Goal: Task Accomplishment & Management: Manage account settings

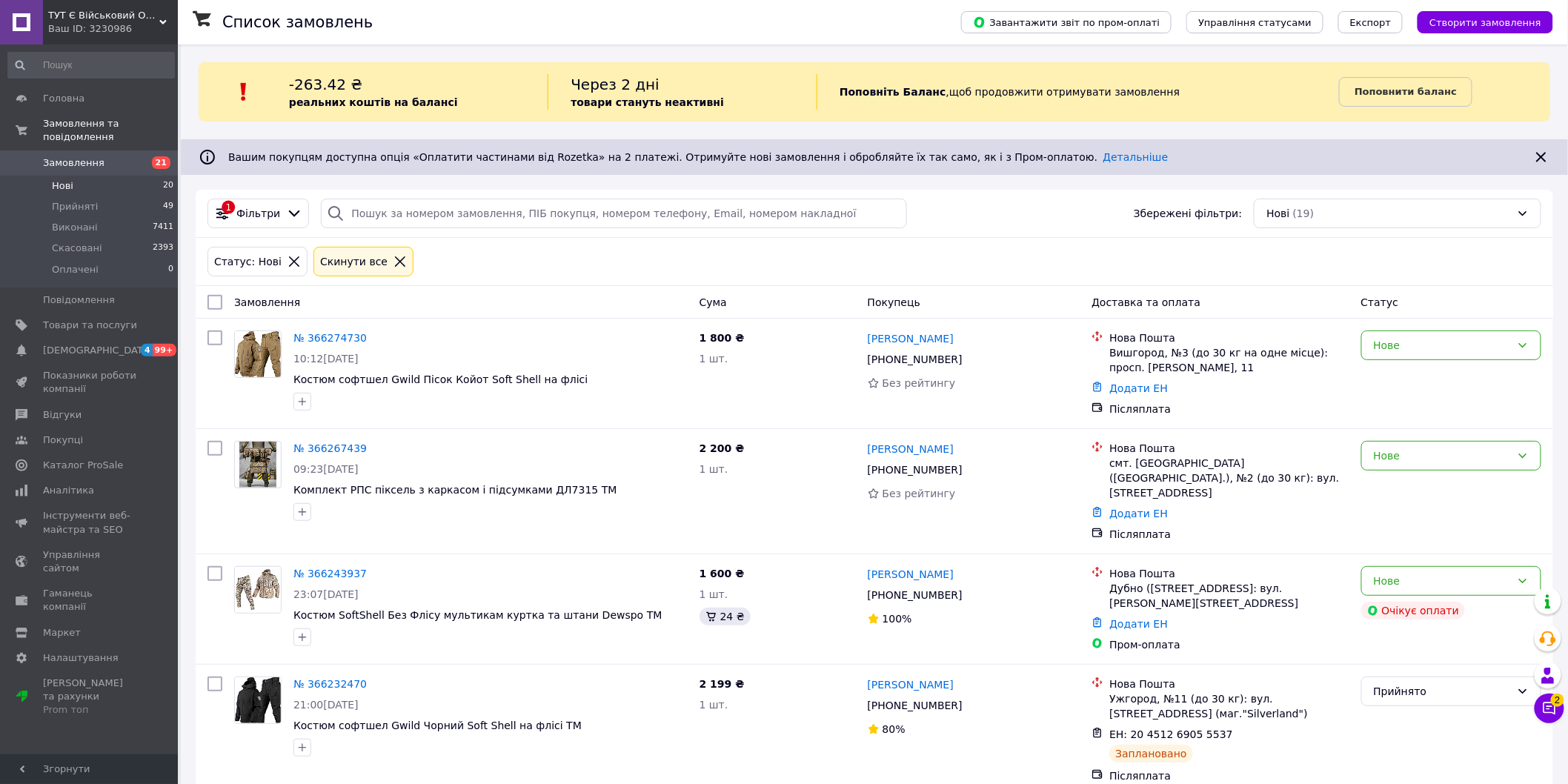
click at [79, 200] on span "Прийняті" at bounding box center [75, 207] width 46 height 13
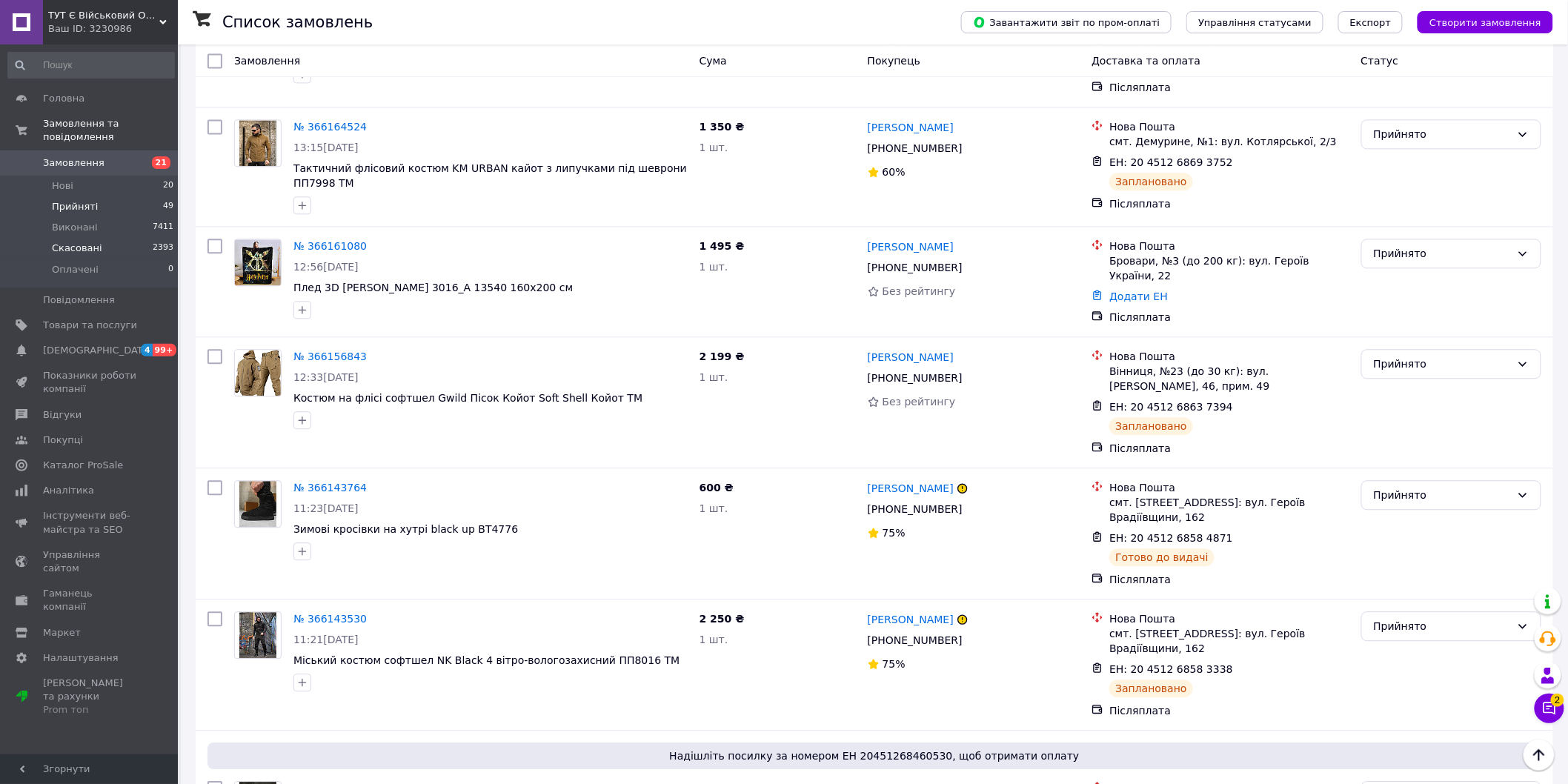
scroll to position [942, 0]
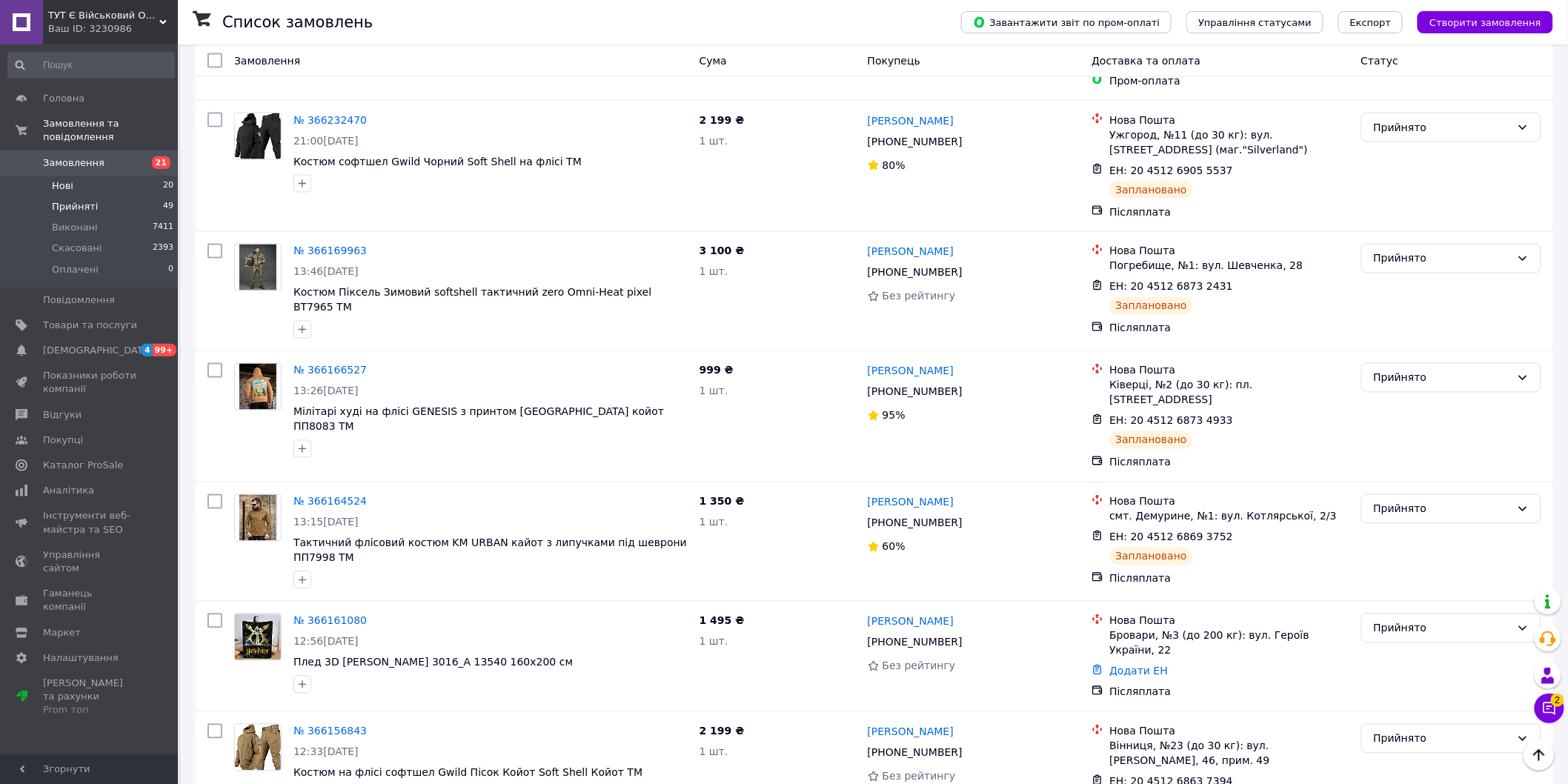
click at [109, 176] on li "Нові 20" at bounding box center [91, 185] width 182 height 21
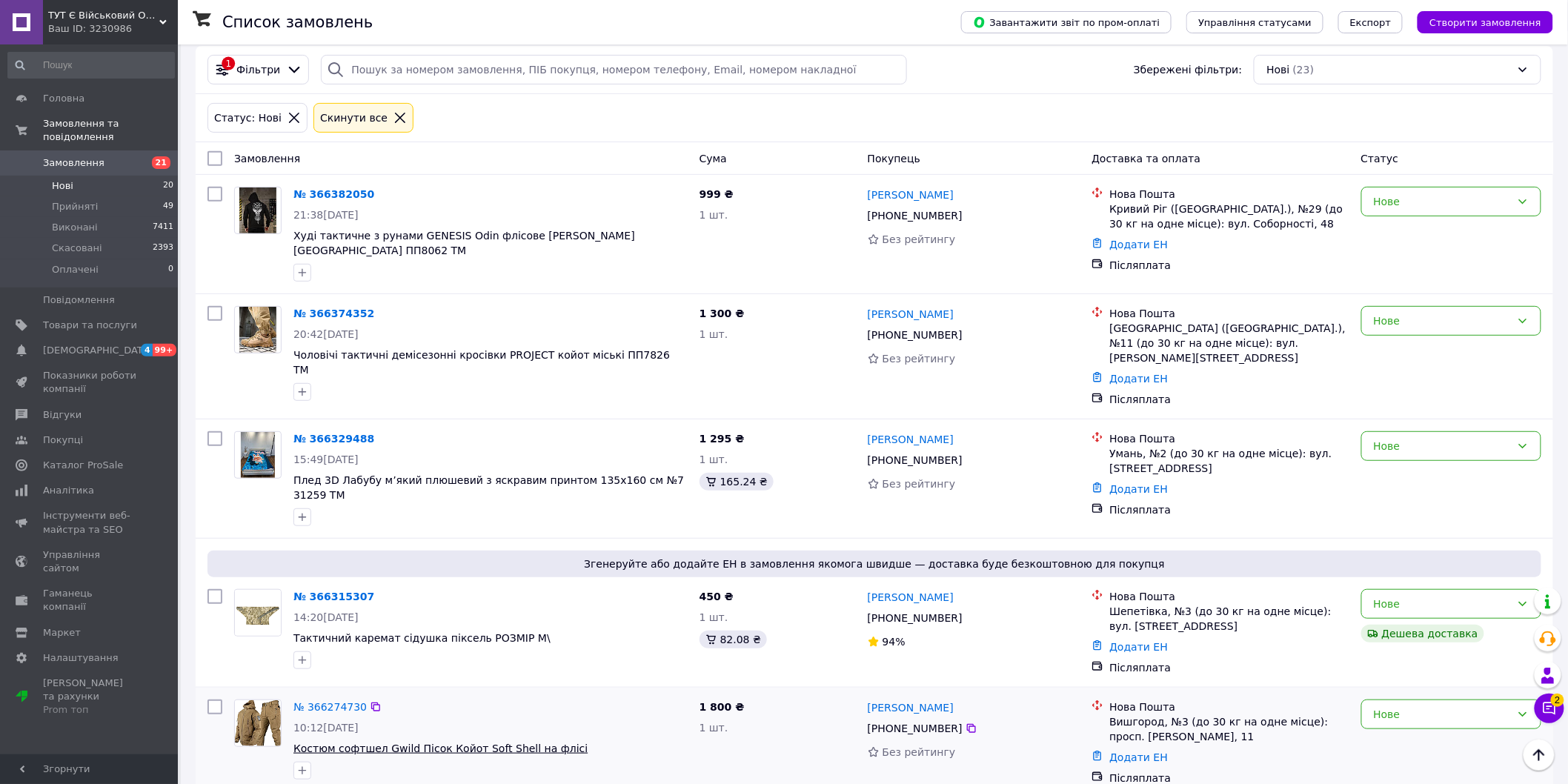
scroll to position [82, 0]
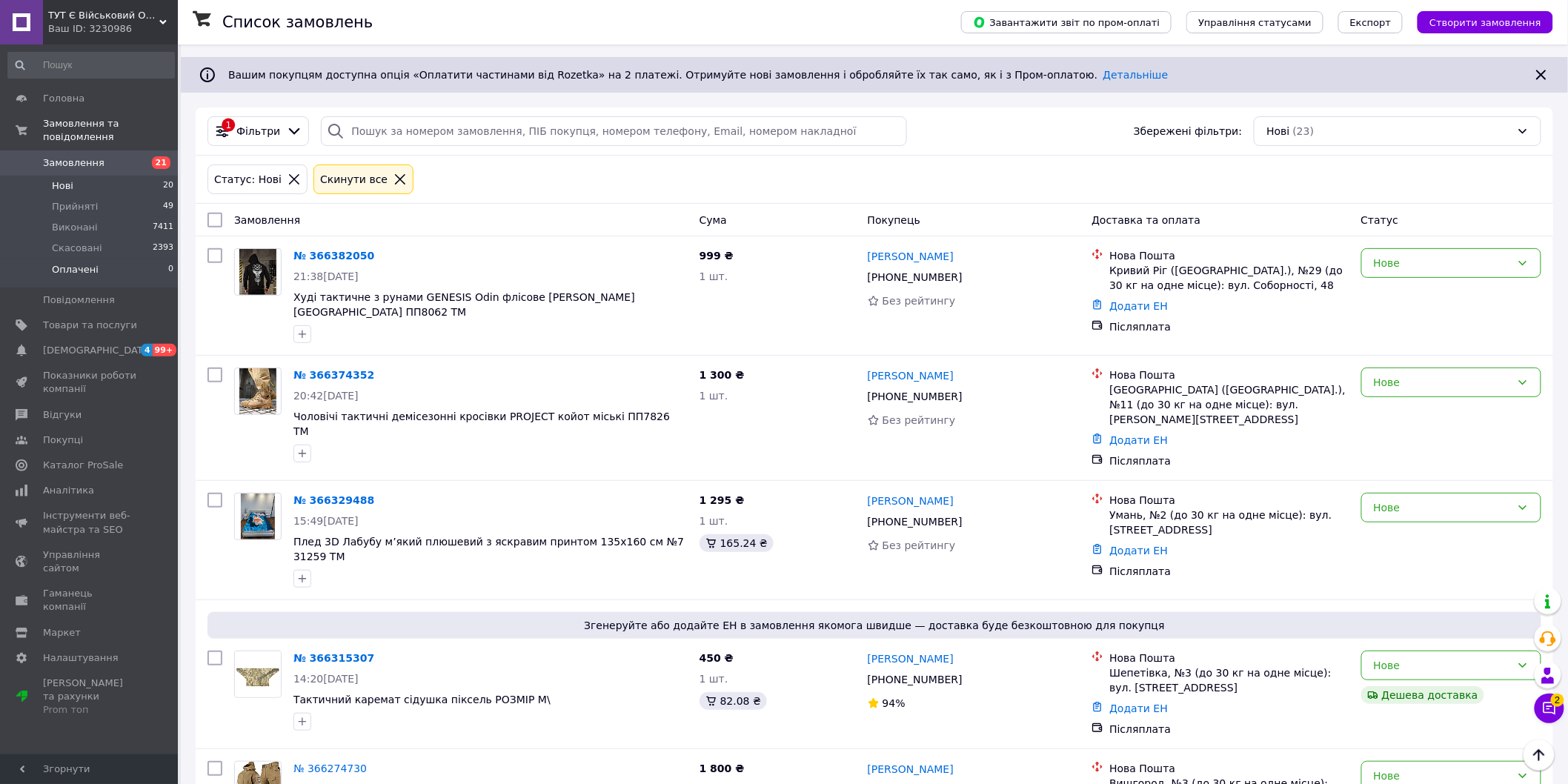
click at [138, 259] on li "Оплачені 0" at bounding box center [91, 273] width 182 height 28
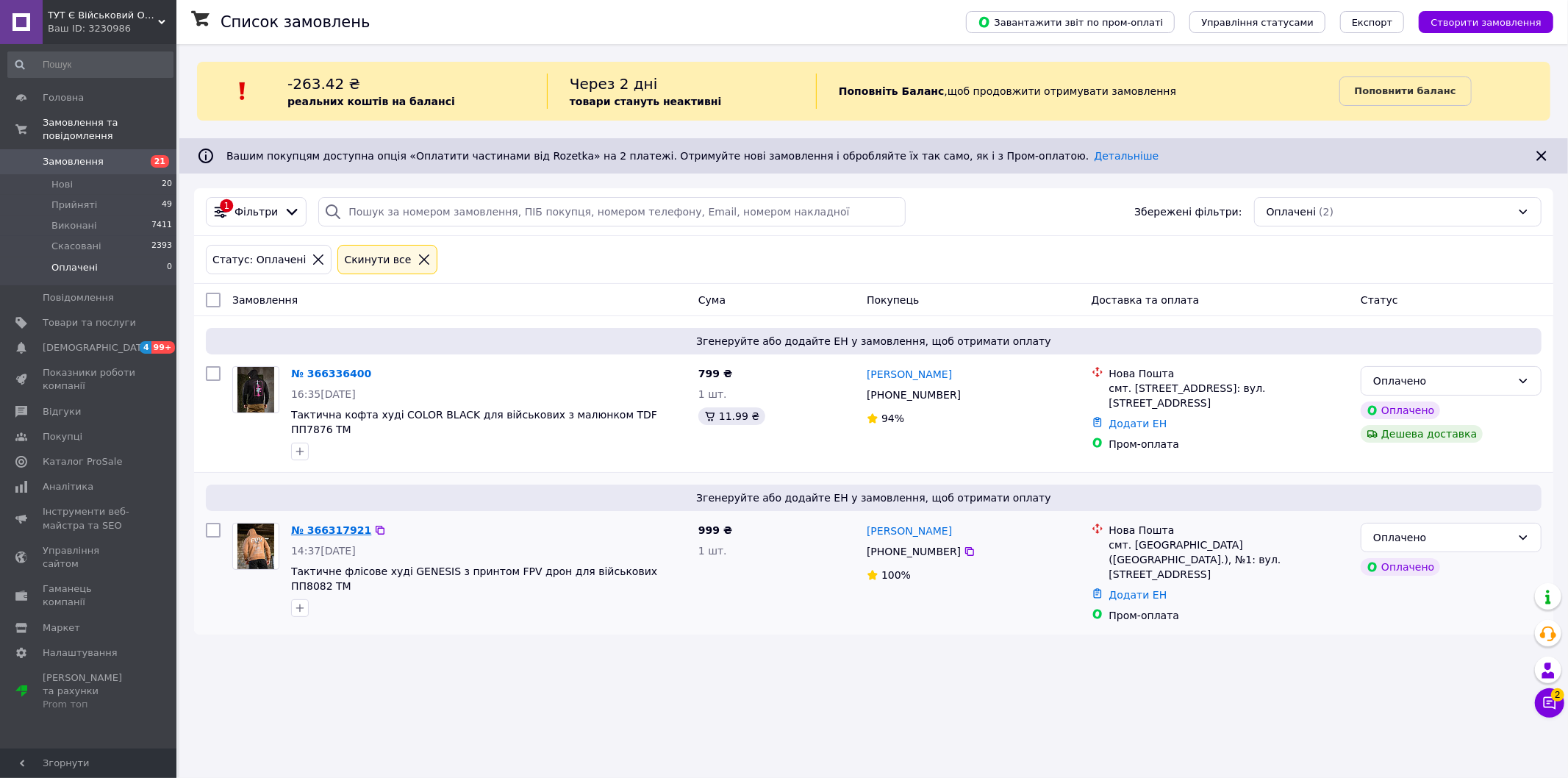
click at [321, 524] on link "№ 366317921" at bounding box center [331, 530] width 80 height 12
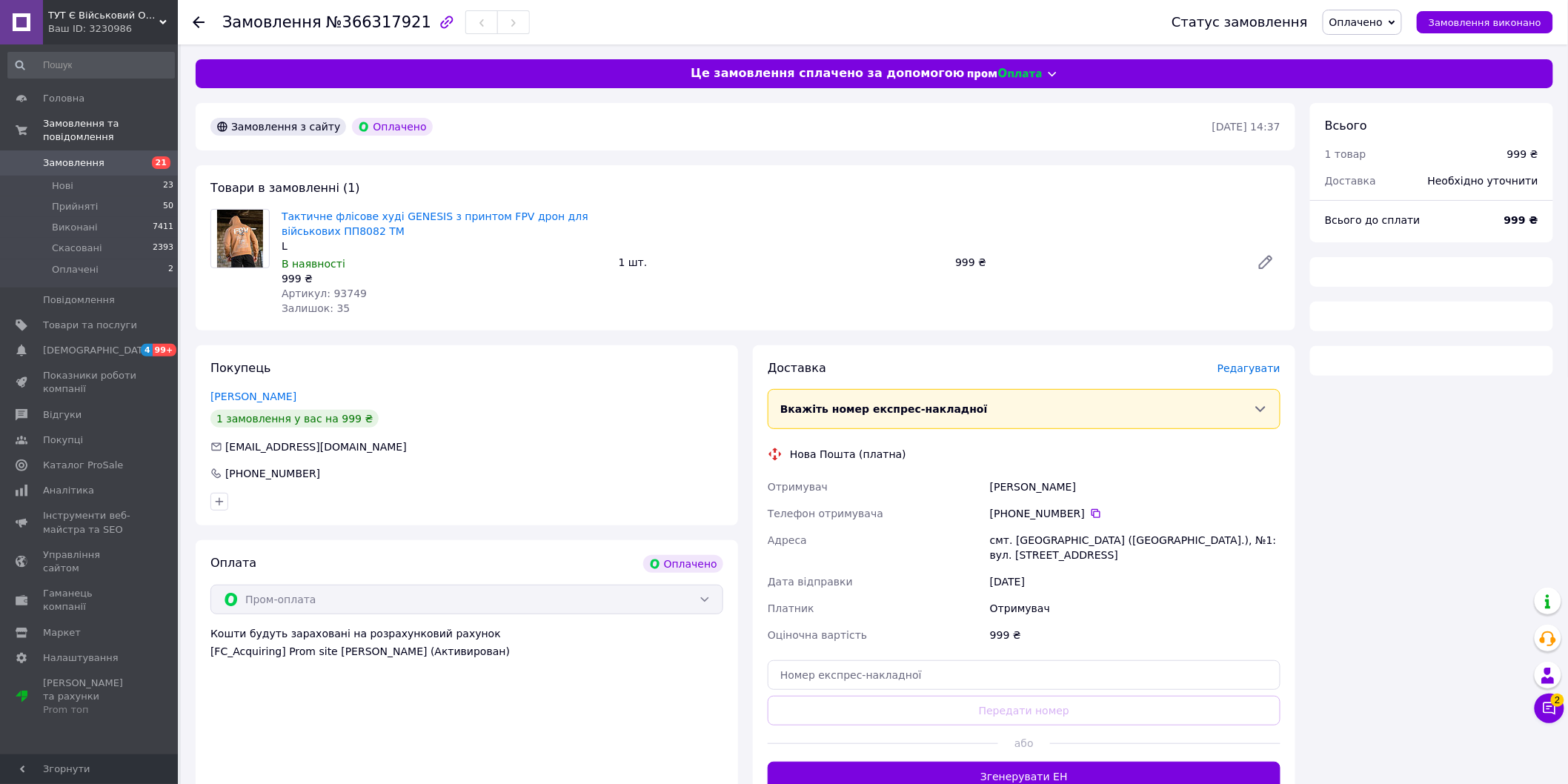
click at [338, 296] on span "Артикул: 93749" at bounding box center [324, 293] width 85 height 12
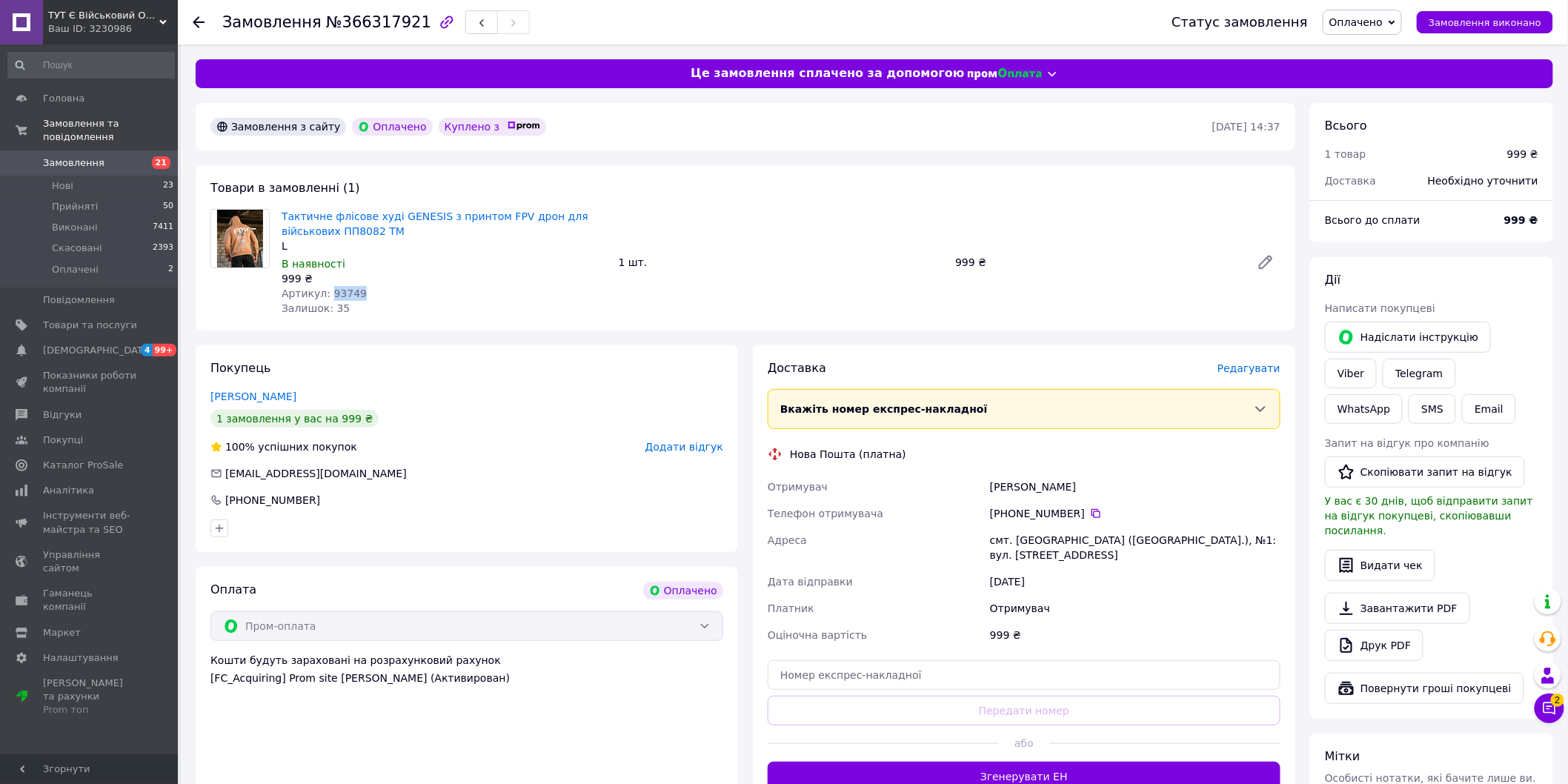
click at [338, 296] on span "Артикул: 93749" at bounding box center [324, 293] width 85 height 12
copy span "93749"
click at [998, 488] on div "[PERSON_NAME]" at bounding box center [1135, 487] width 296 height 26
copy div "[PERSON_NAME]"
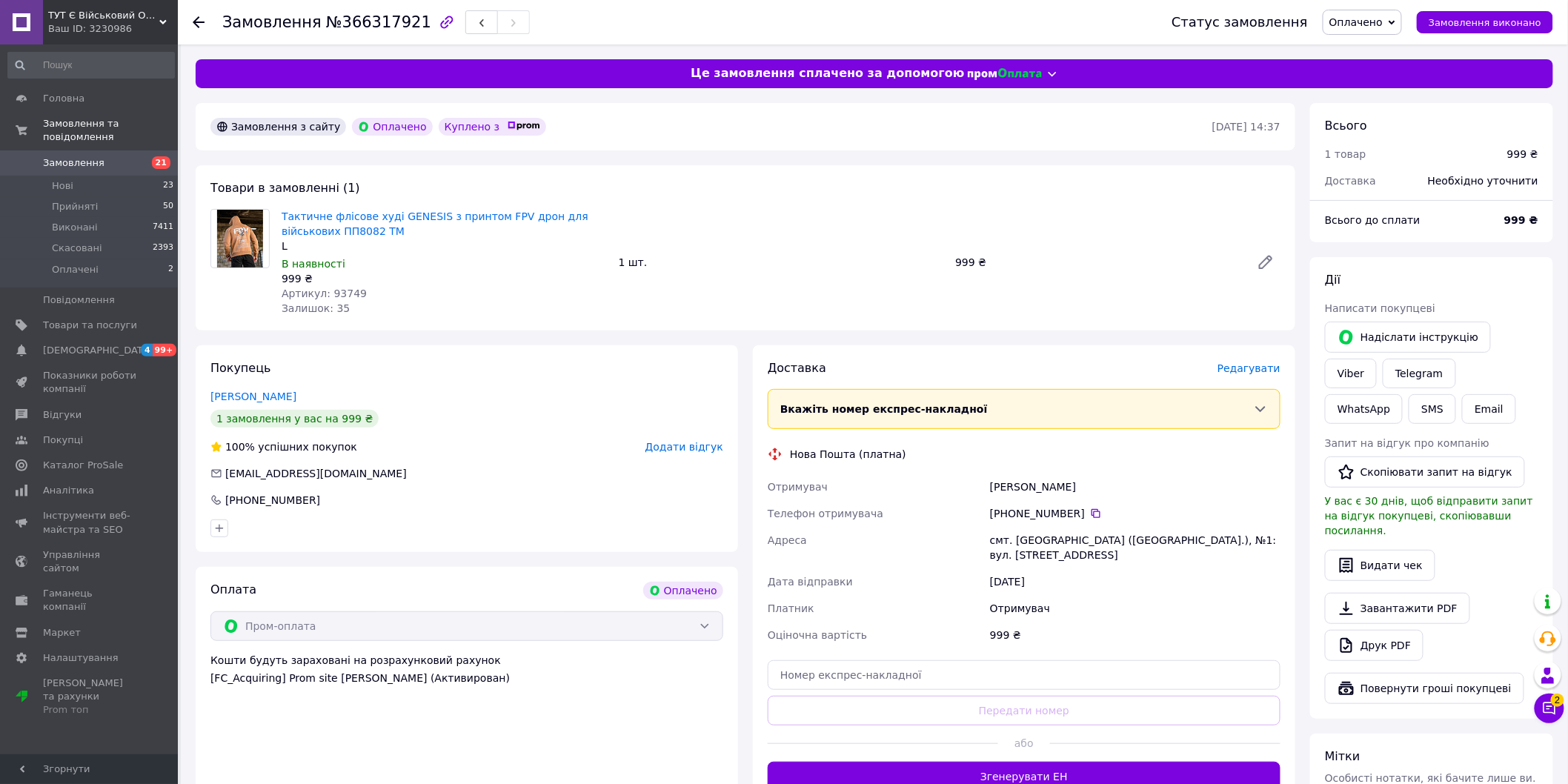
click at [1047, 477] on div "[PERSON_NAME]" at bounding box center [1135, 487] width 296 height 26
copy div "[PERSON_NAME]"
click at [1090, 512] on icon at bounding box center [1096, 513] width 12 height 12
click at [1032, 536] on div "смт. [GEOGRAPHIC_DATA] ([GEOGRAPHIC_DATA].), №1: вул. [STREET_ADDRESS]" at bounding box center [1135, 547] width 296 height 41
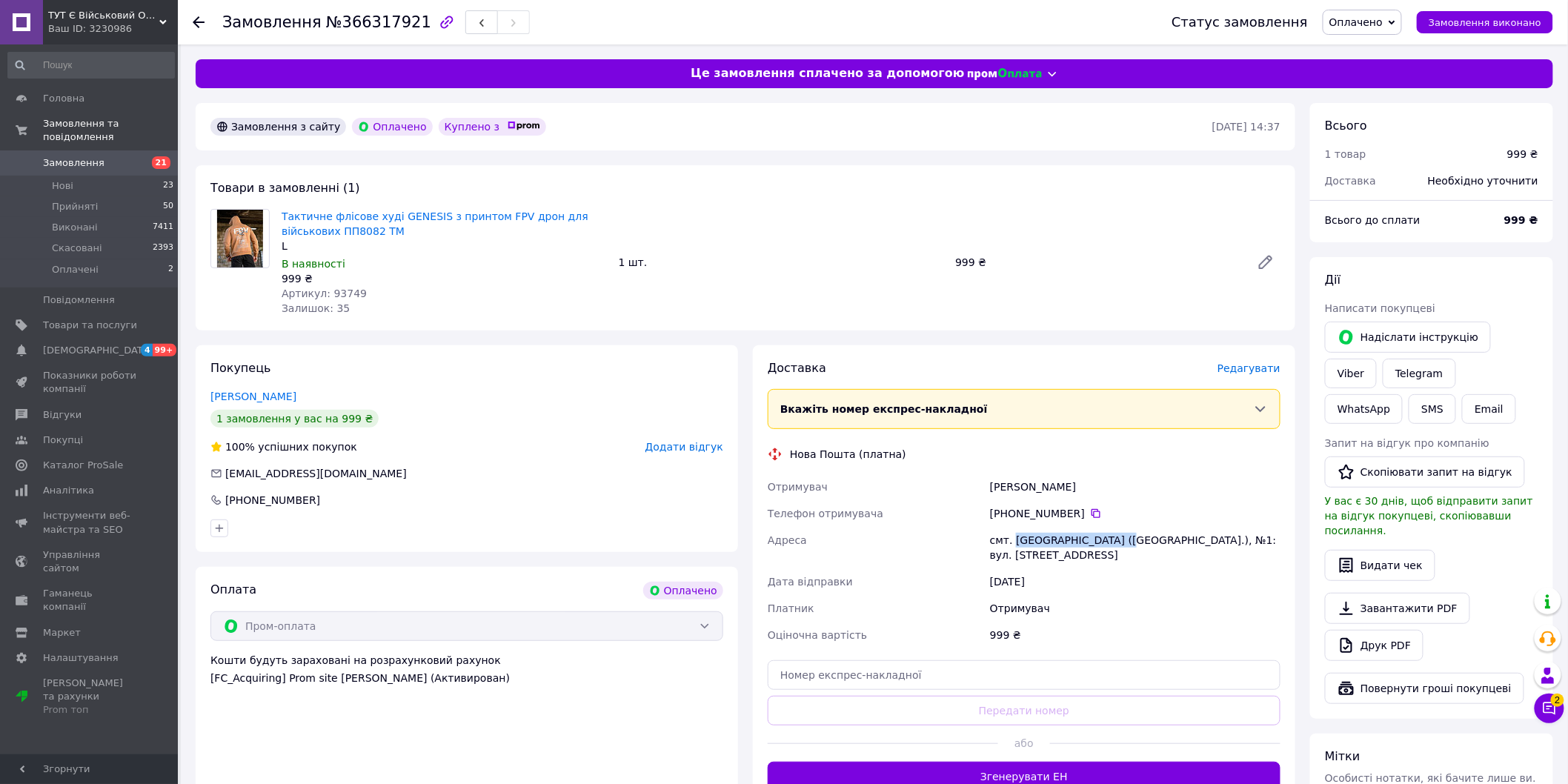
drag, startPoint x: 1012, startPoint y: 539, endPoint x: 1116, endPoint y: 541, distance: 104.0
click at [1116, 541] on div "смт. [GEOGRAPHIC_DATA] ([GEOGRAPHIC_DATA].), №1: вул. [STREET_ADDRESS]" at bounding box center [1135, 547] width 296 height 41
copy div "[GEOGRAPHIC_DATA]"
click at [819, 673] on input "text" at bounding box center [1023, 675] width 512 height 30
paste input "20451269301043"
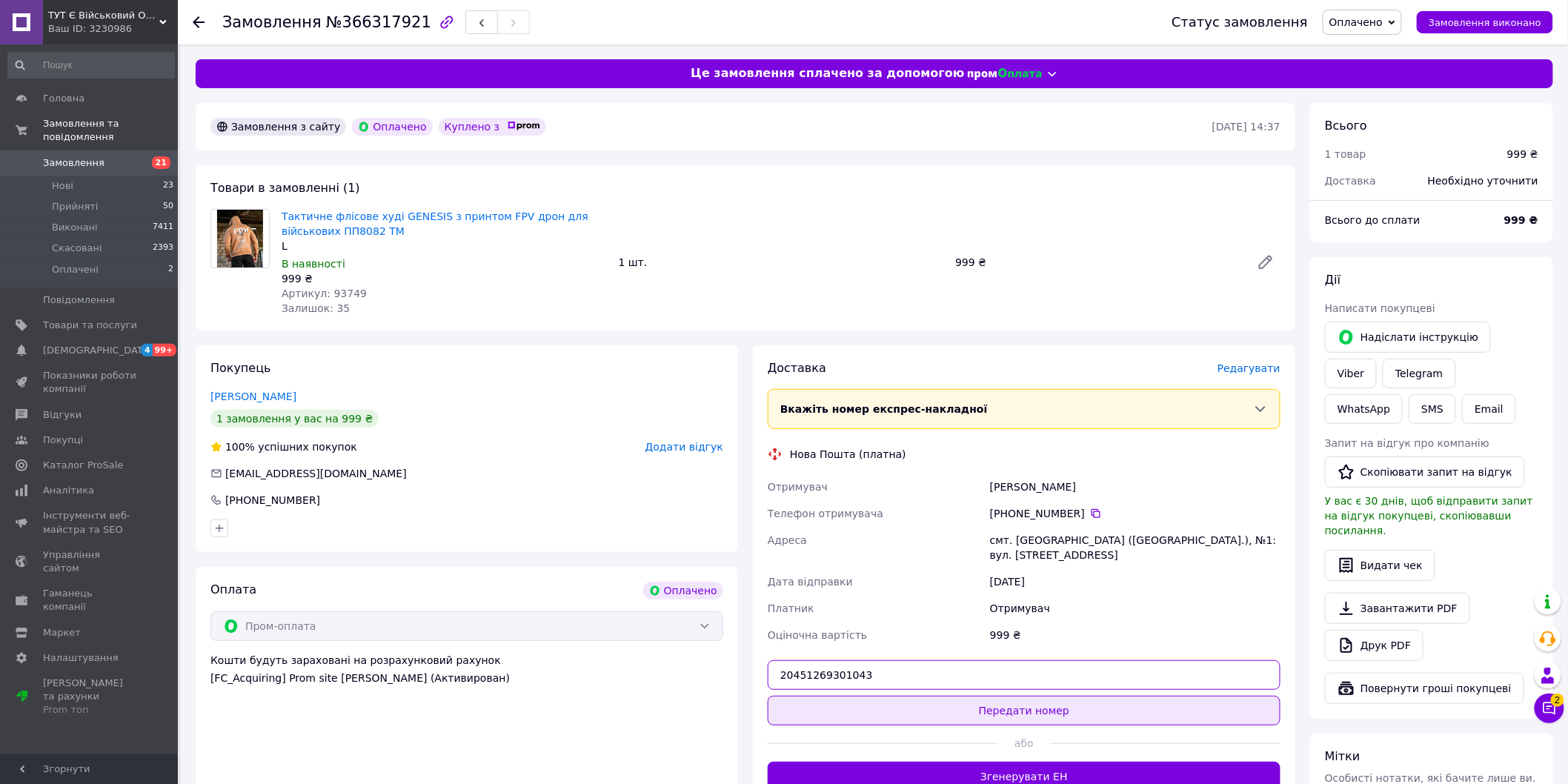
type input "20451269301043"
click at [863, 706] on button "Передати номер" at bounding box center [1023, 710] width 512 height 30
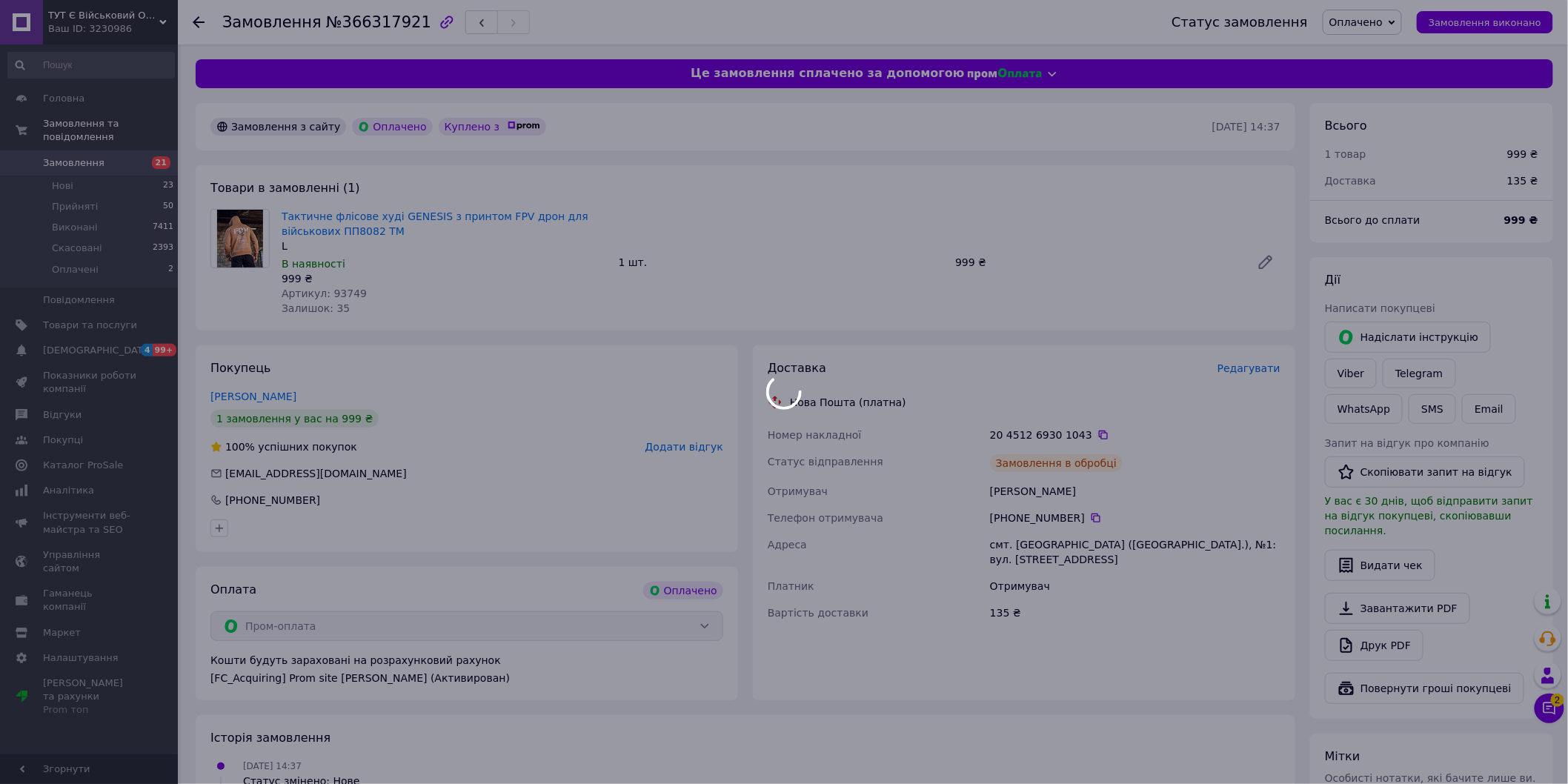
click at [1378, 19] on div at bounding box center [784, 392] width 1568 height 784
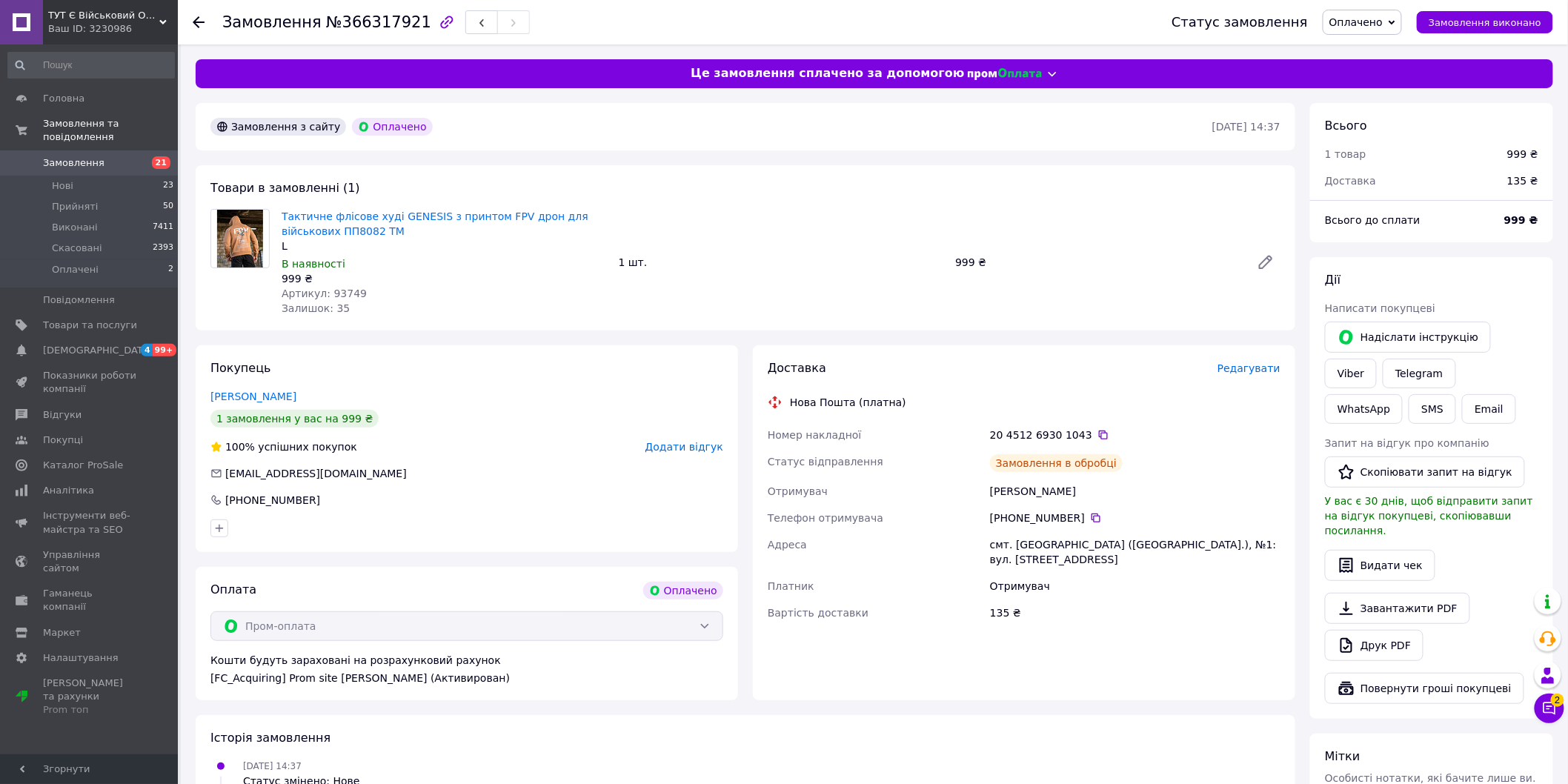
click at [1378, 19] on span "Оплачено" at bounding box center [1356, 22] width 53 height 12
click at [1384, 47] on li "Прийнято" at bounding box center [1362, 51] width 78 height 22
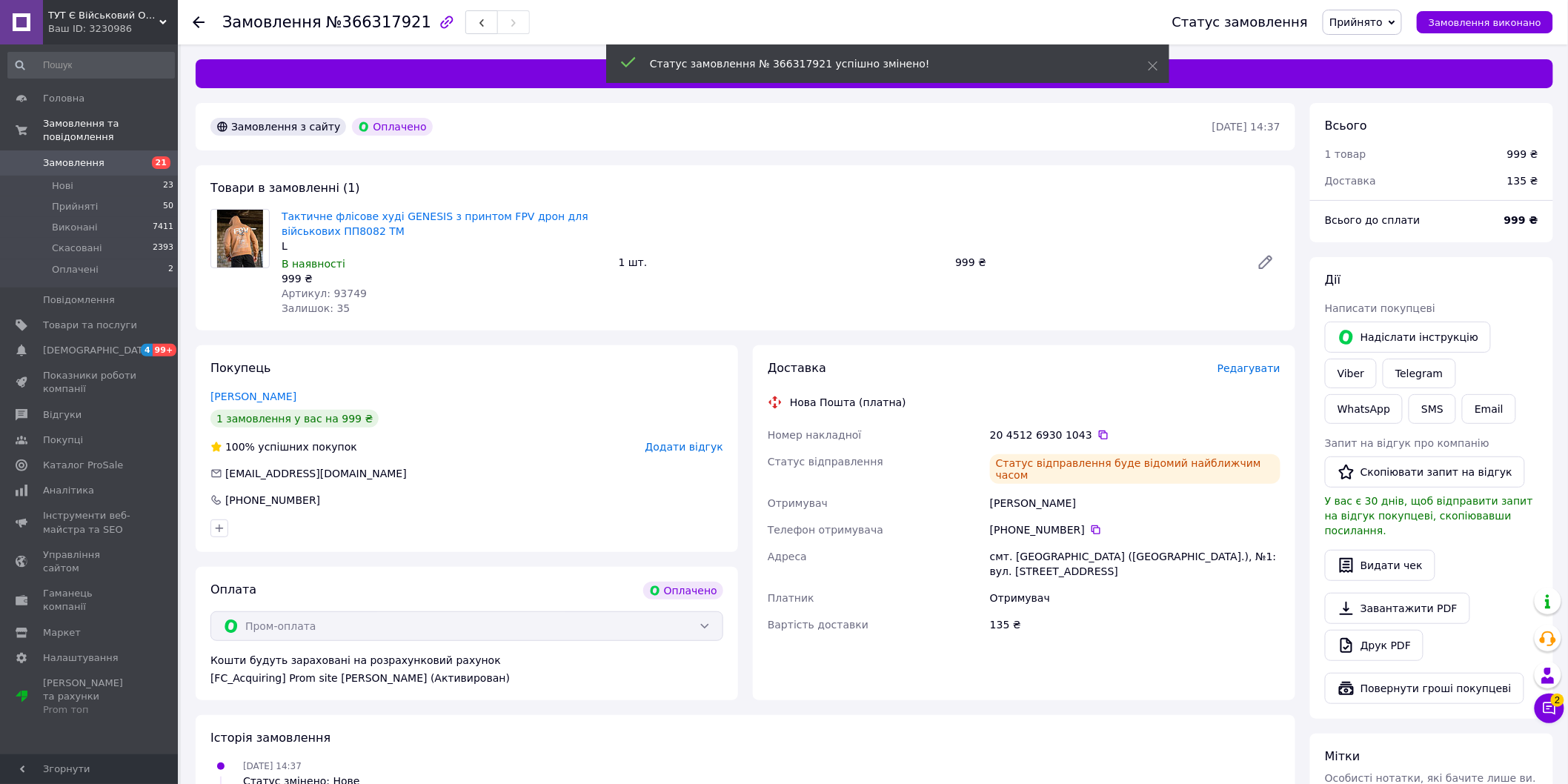
drag, startPoint x: 997, startPoint y: 490, endPoint x: 1080, endPoint y: 487, distance: 83.1
click at [1080, 490] on div "[PERSON_NAME]" at bounding box center [1135, 503] width 296 height 26
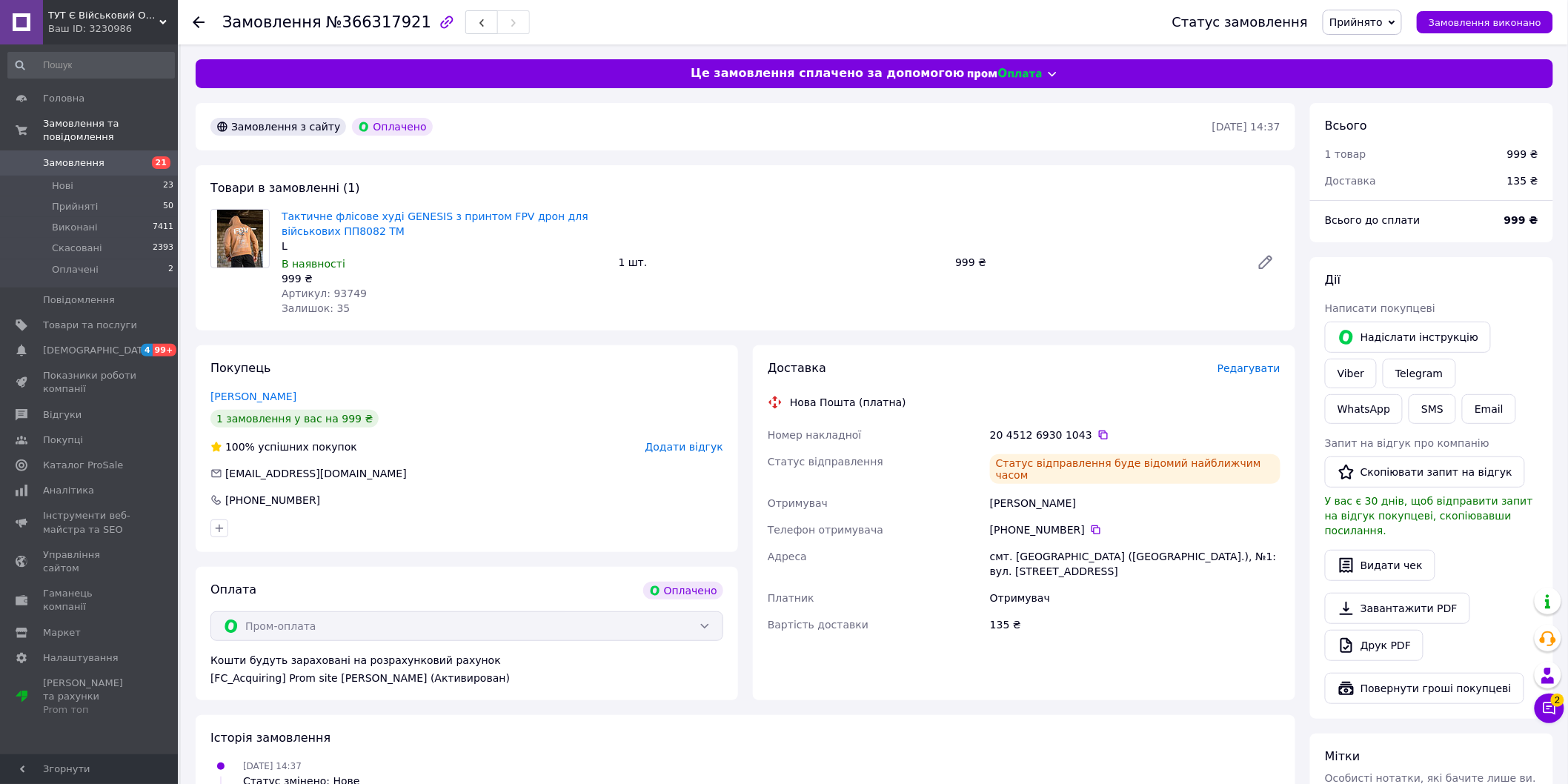
copy div "[PERSON_NAME]"
click at [203, 21] on icon at bounding box center [199, 22] width 12 height 12
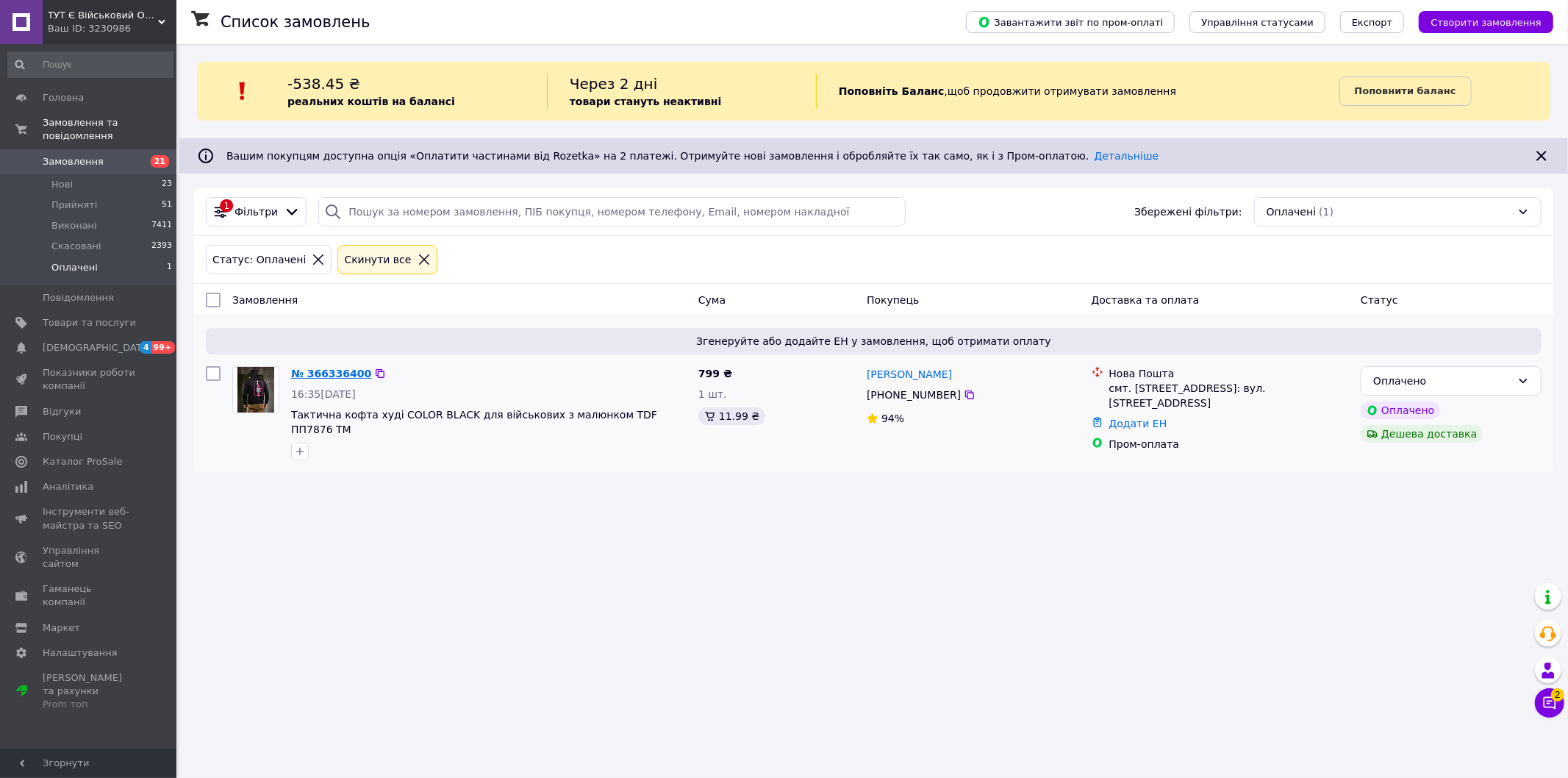
click at [317, 375] on link "№ 366336400" at bounding box center [331, 373] width 80 height 12
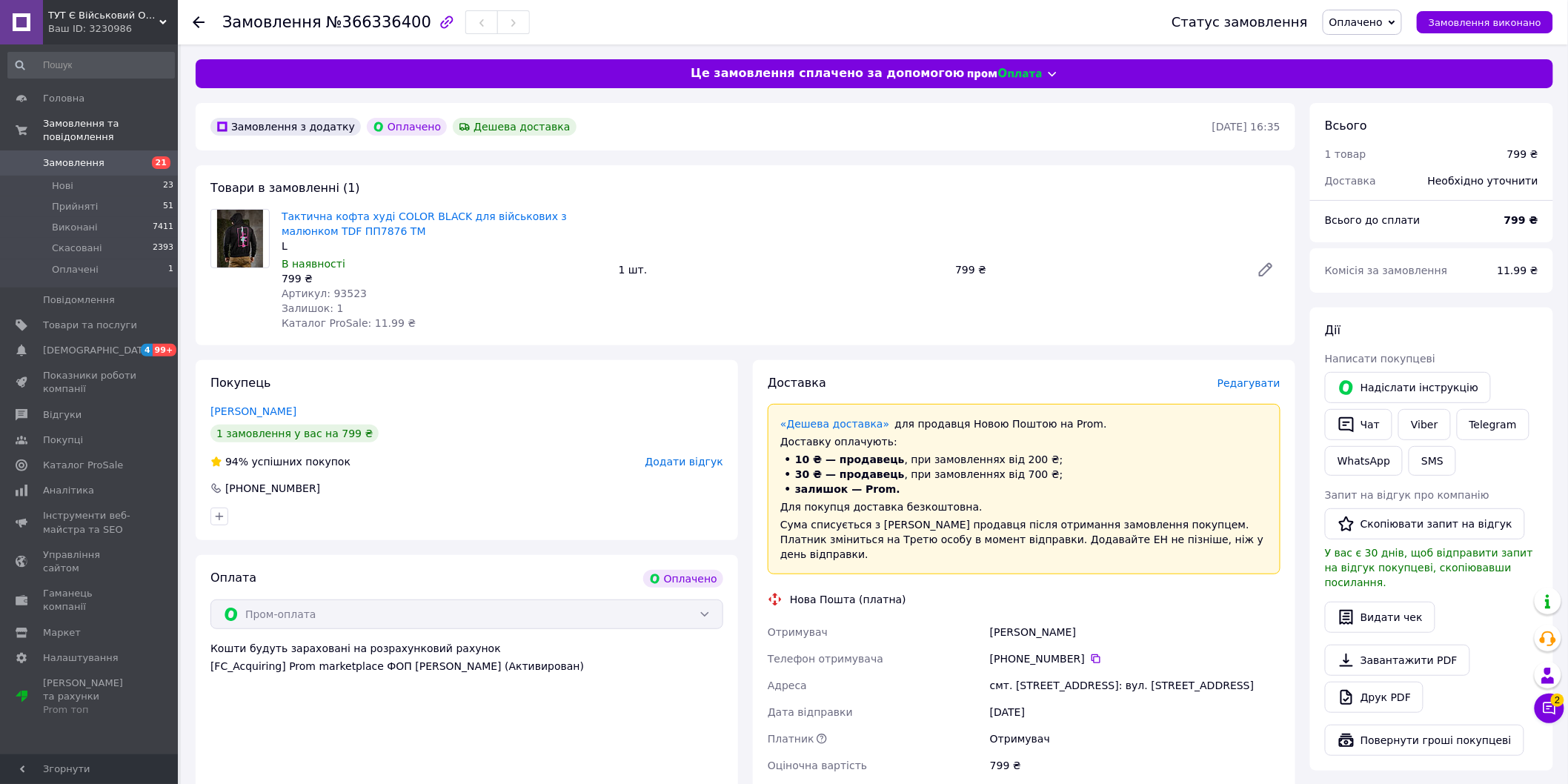
click at [338, 296] on span "Артикул: 93523" at bounding box center [324, 293] width 85 height 12
copy span "93523"
click at [998, 628] on div "[PERSON_NAME]" at bounding box center [1135, 632] width 296 height 26
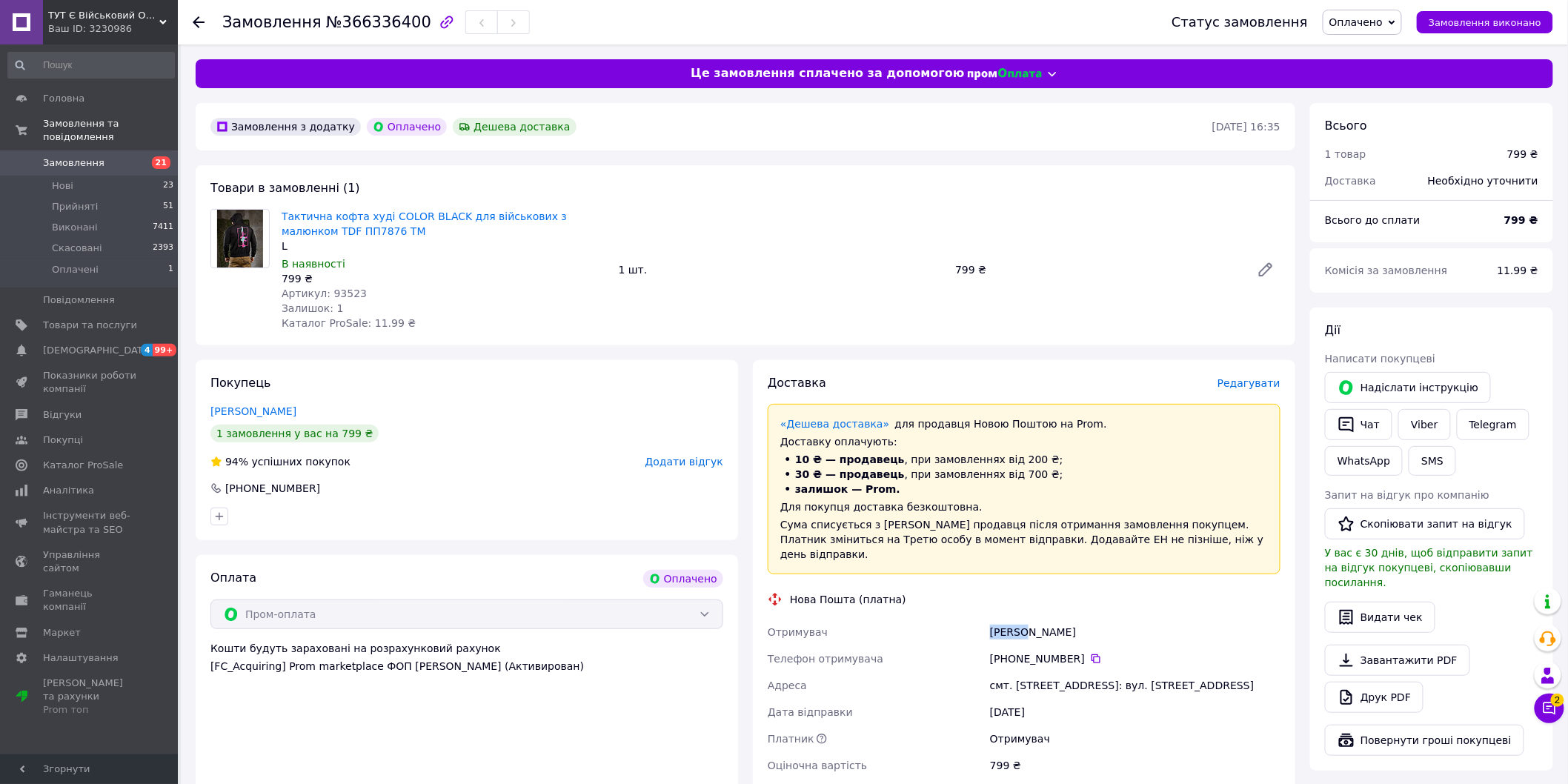
copy div "[PERSON_NAME]"
click at [1040, 630] on div "[PERSON_NAME]" at bounding box center [1135, 632] width 296 height 26
copy div "Роман"
drag, startPoint x: 1083, startPoint y: 661, endPoint x: 1069, endPoint y: 642, distance: 23.6
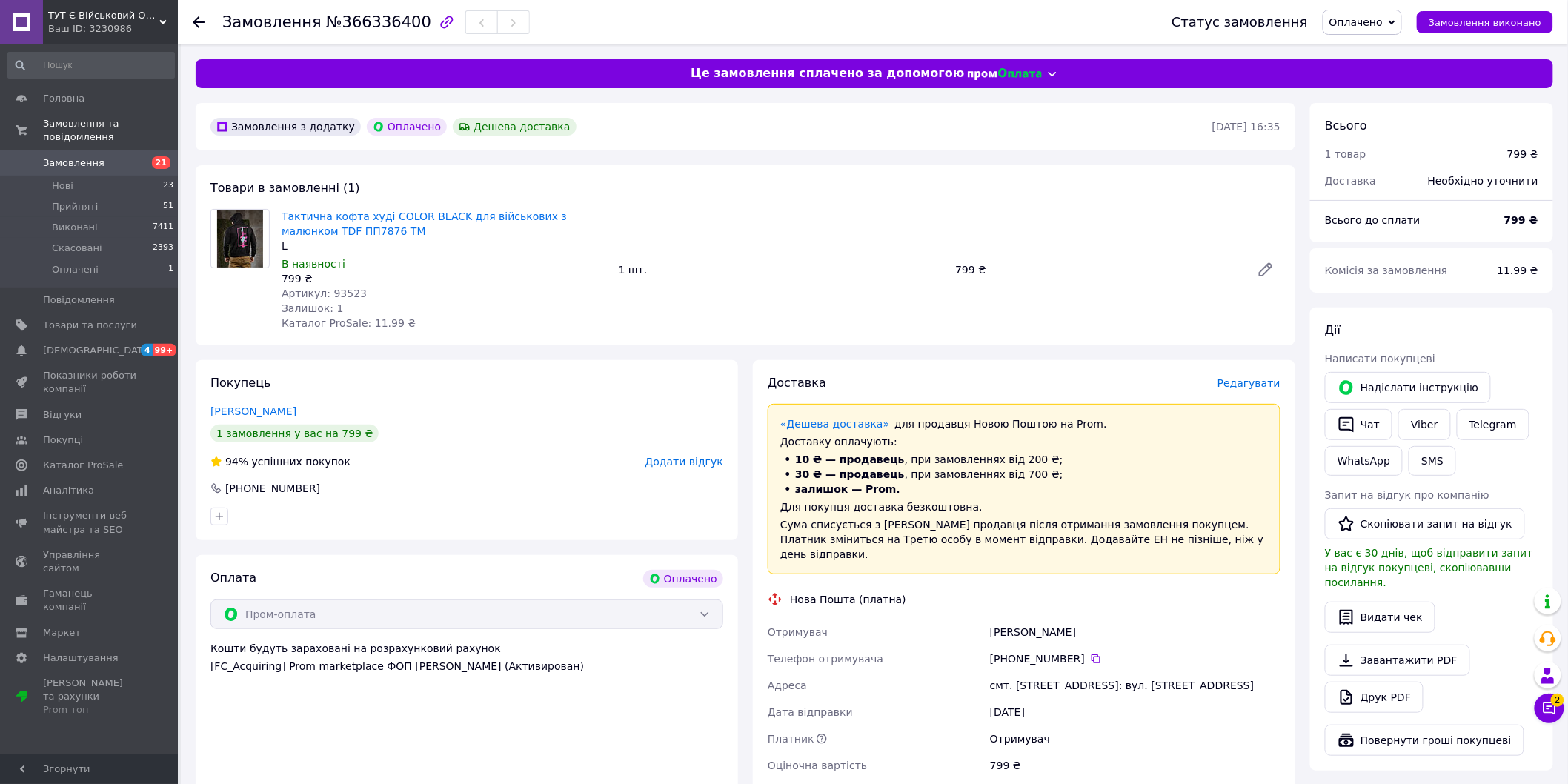
click at [1090, 661] on icon at bounding box center [1096, 658] width 12 height 12
click at [1019, 683] on div "смт. [STREET_ADDRESS]: вул. [STREET_ADDRESS]" at bounding box center [1135, 685] width 296 height 26
copy div "Низи"
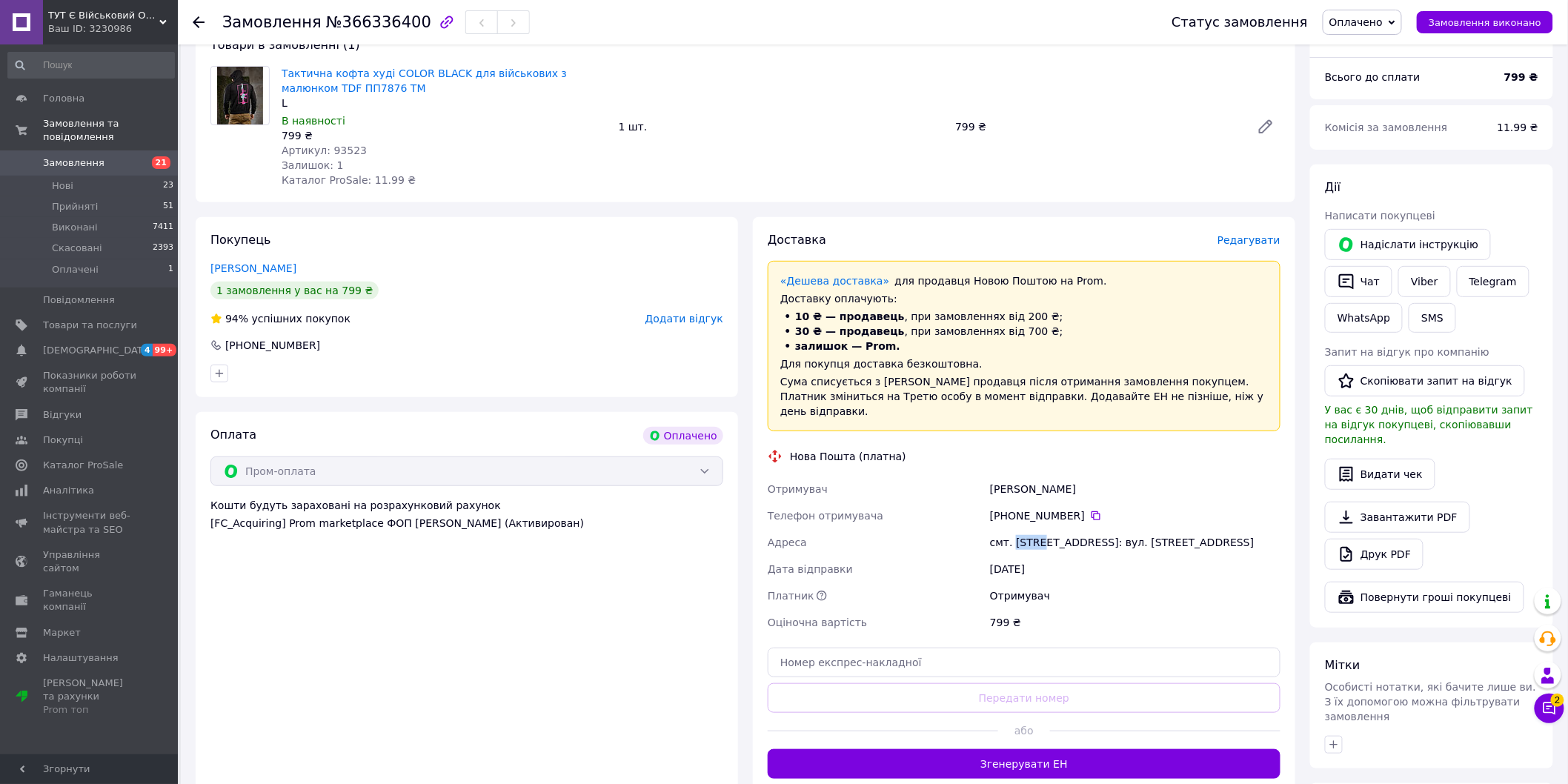
scroll to position [341, 0]
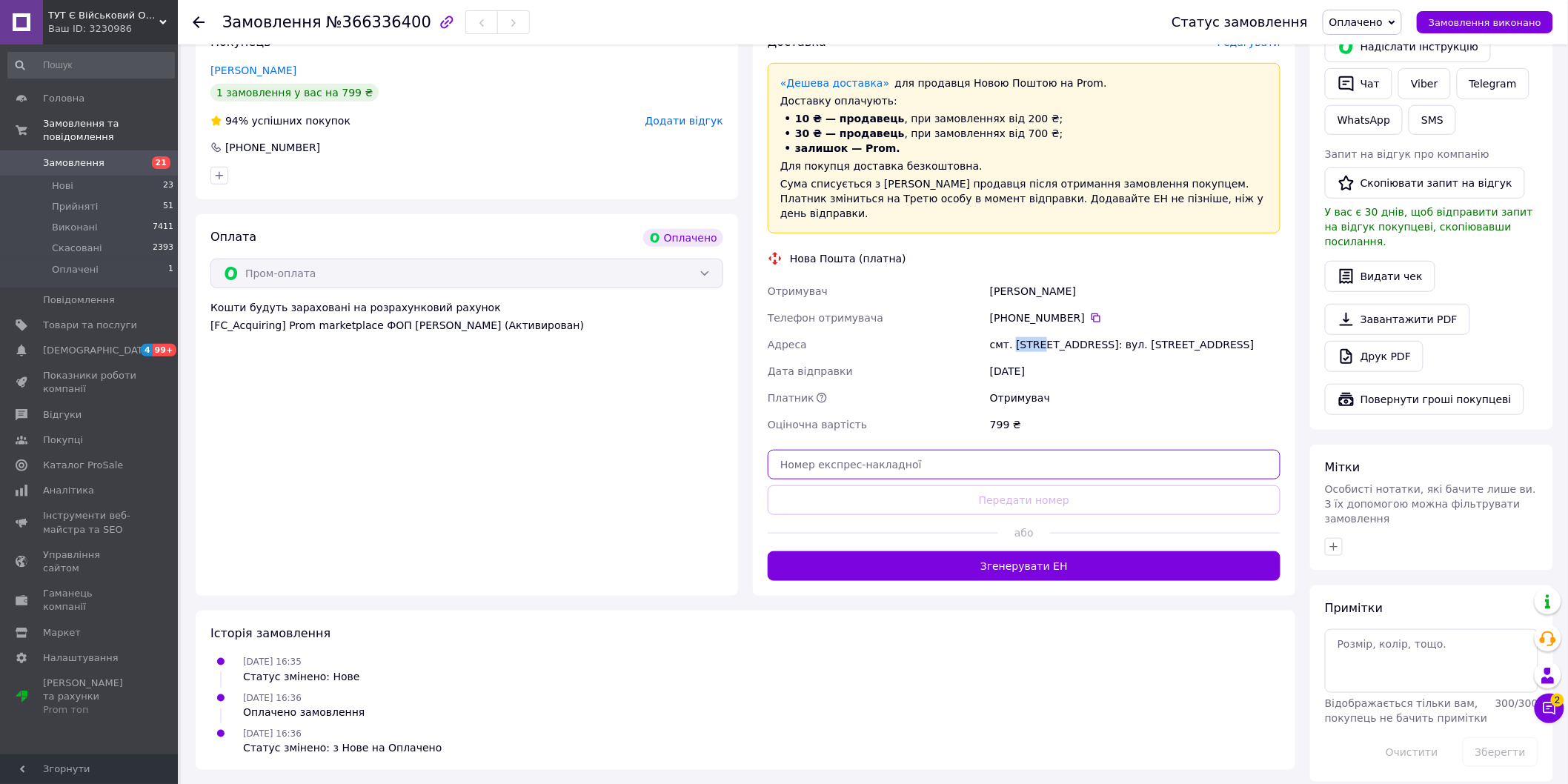
click at [854, 467] on input "text" at bounding box center [1023, 464] width 512 height 30
paste input "20451269301447"
type input "20451269301447"
click at [868, 503] on button "Передати номер" at bounding box center [1023, 500] width 512 height 30
click at [1401, 25] on span "Оплачено" at bounding box center [1363, 22] width 79 height 25
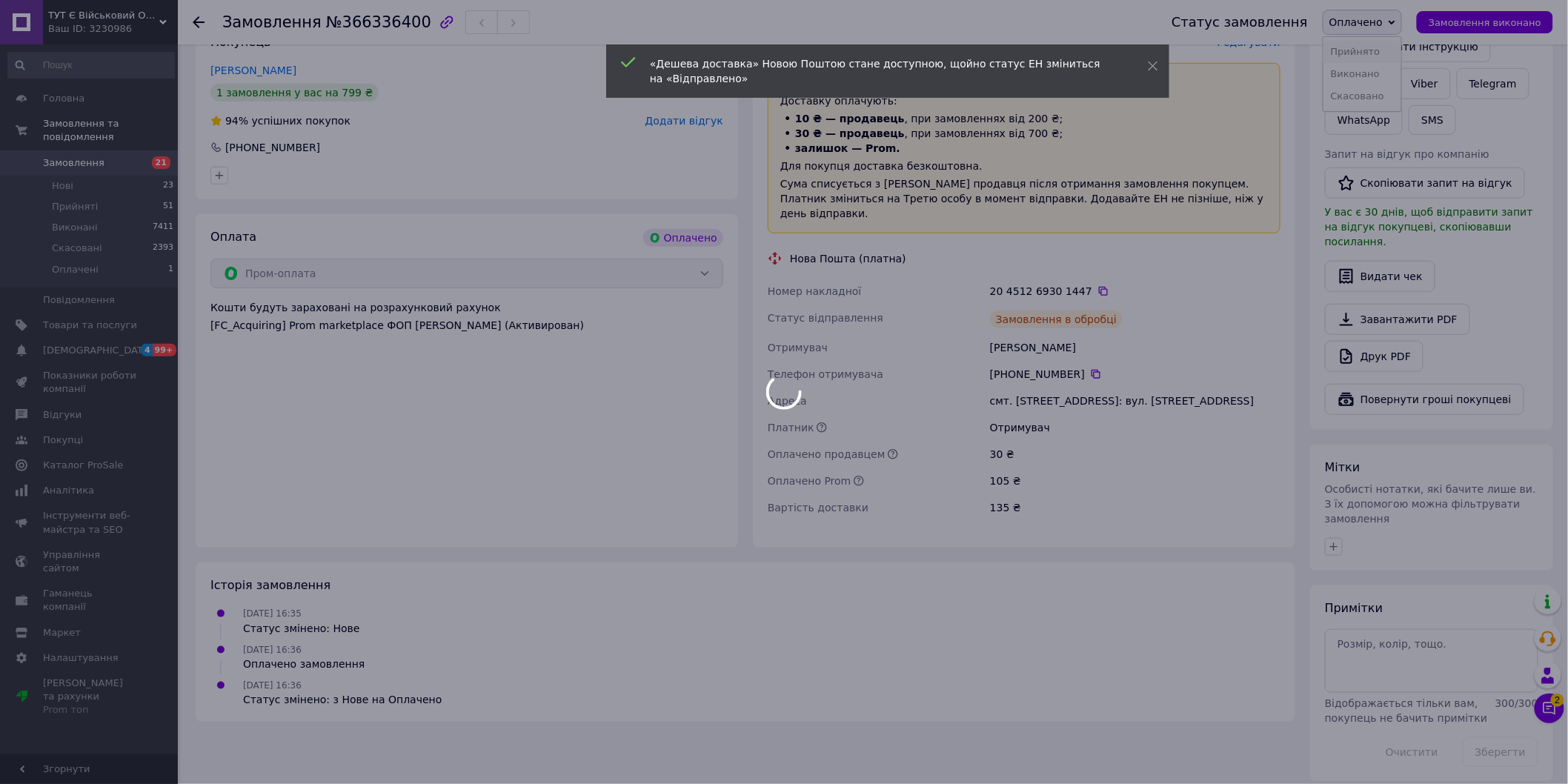
scroll to position [324, 0]
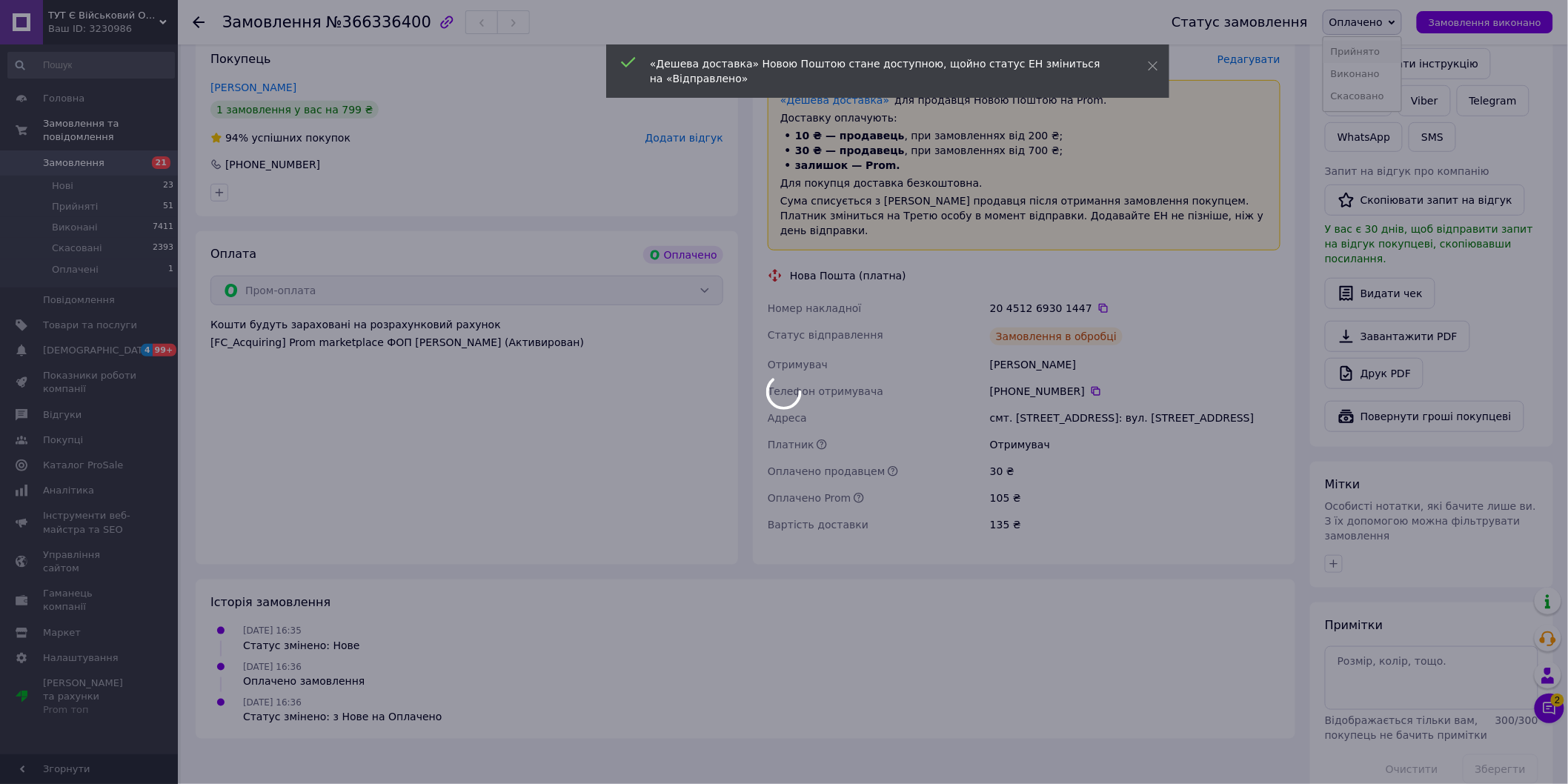
click at [1381, 52] on li "Прийнято" at bounding box center [1362, 51] width 78 height 22
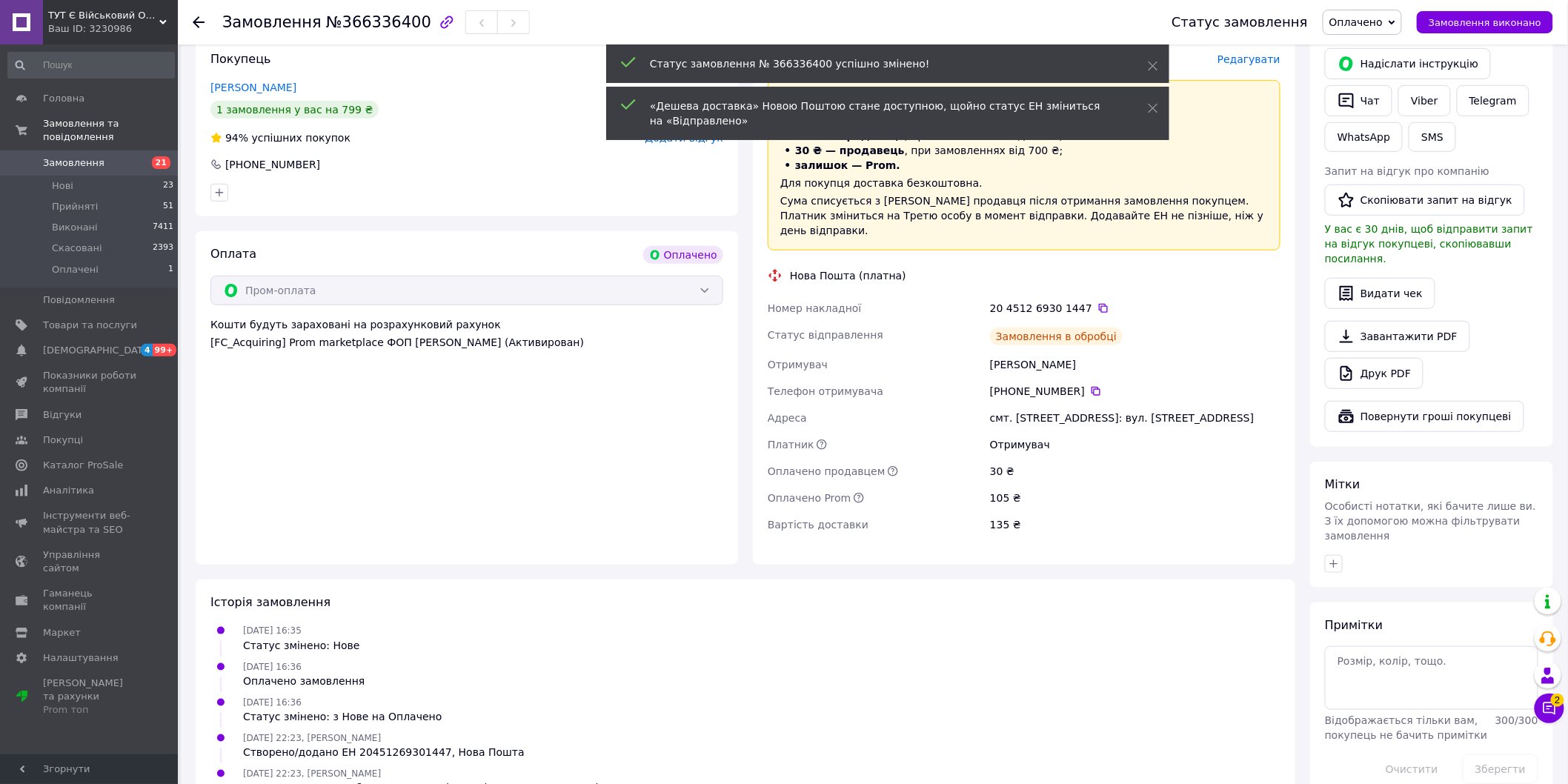
scroll to position [341, 0]
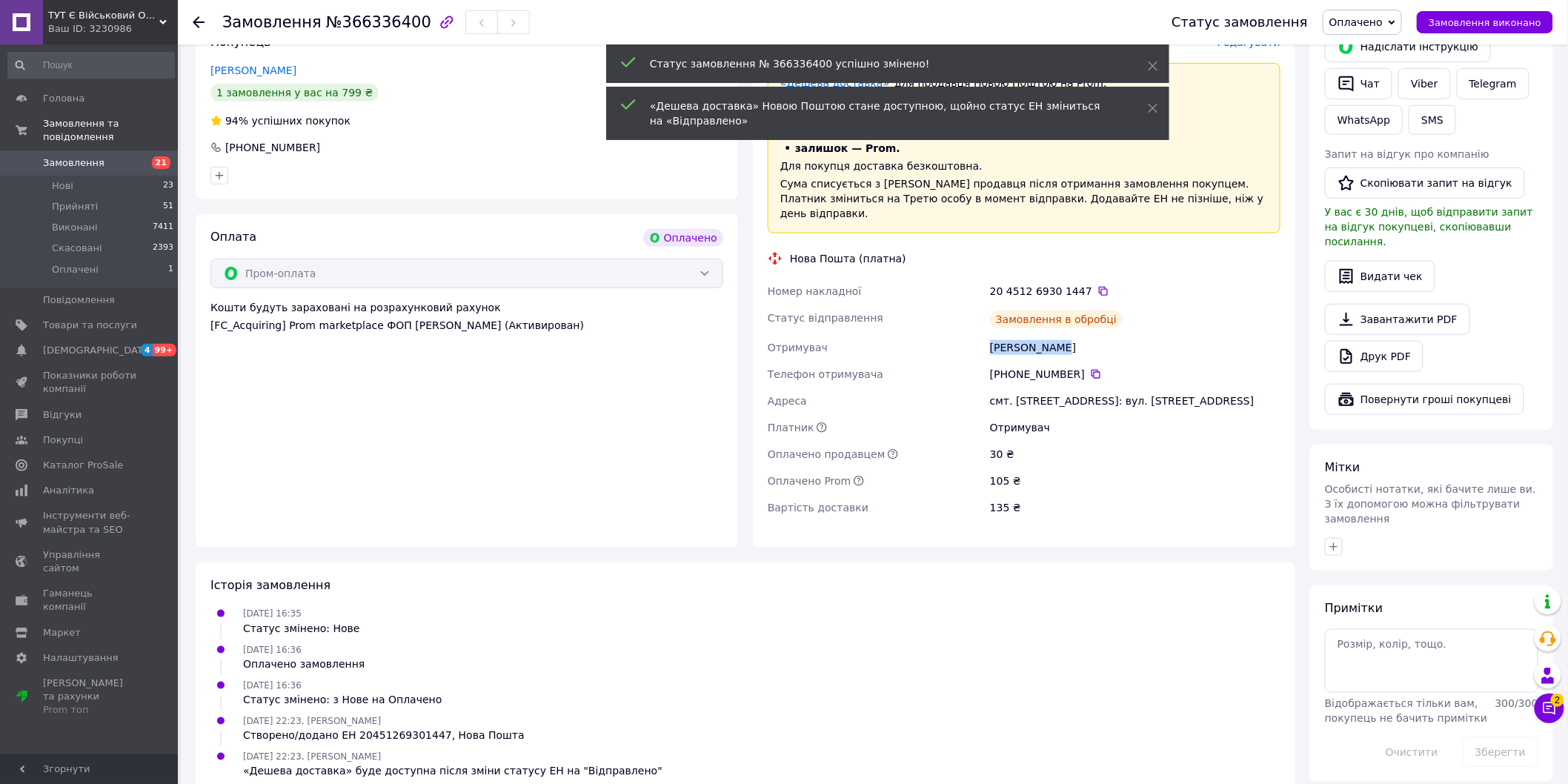
drag, startPoint x: 991, startPoint y: 349, endPoint x: 1080, endPoint y: 353, distance: 89.1
click at [1080, 353] on div "Номер накладної 20 4512 6930 1447   Статус відправлення Замовлення в обробці От…" at bounding box center [1024, 400] width 518 height 243
copy div "Отримувач [PERSON_NAME]"
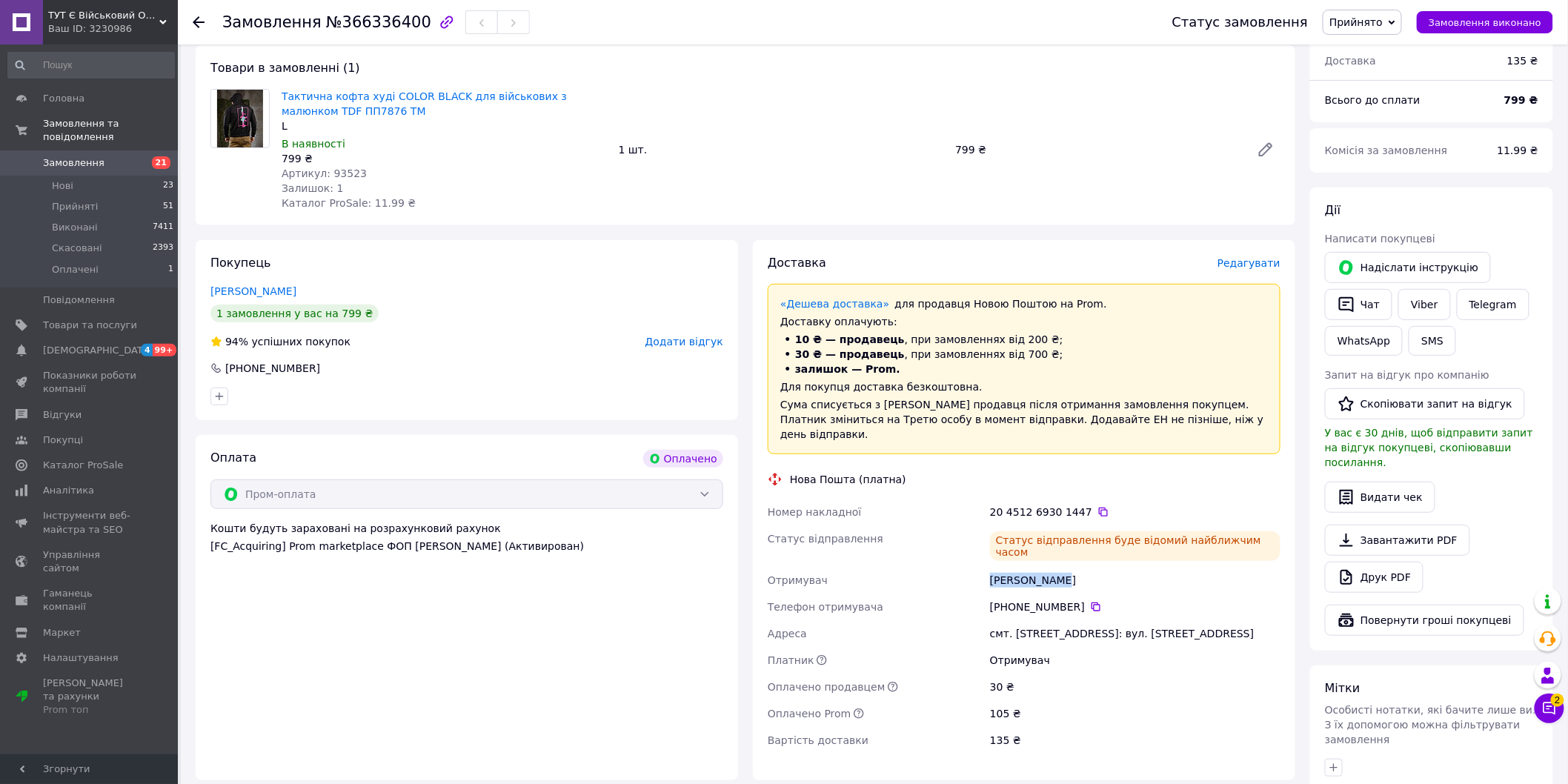
scroll to position [0, 0]
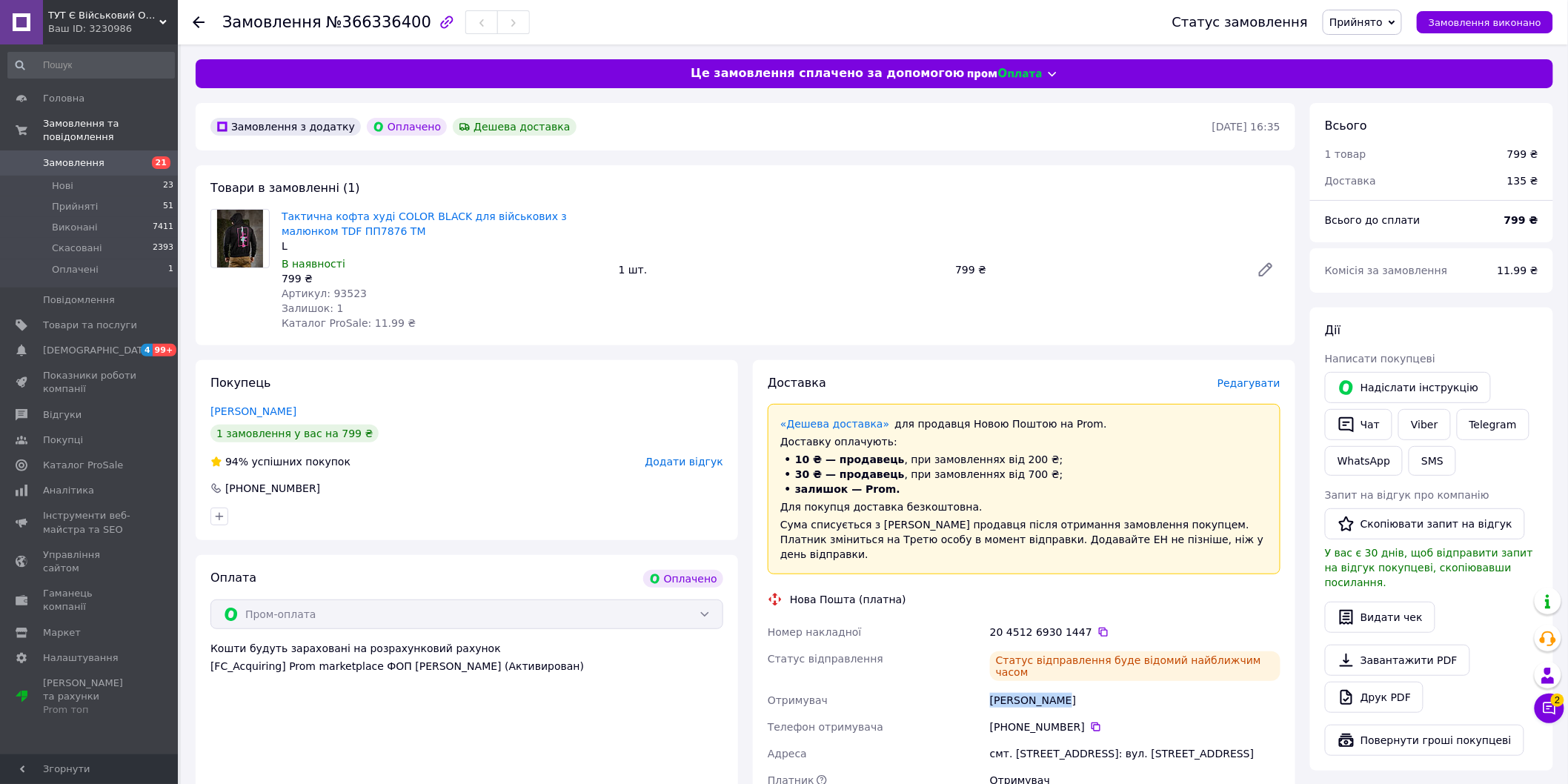
click at [199, 25] on icon at bounding box center [199, 22] width 12 height 12
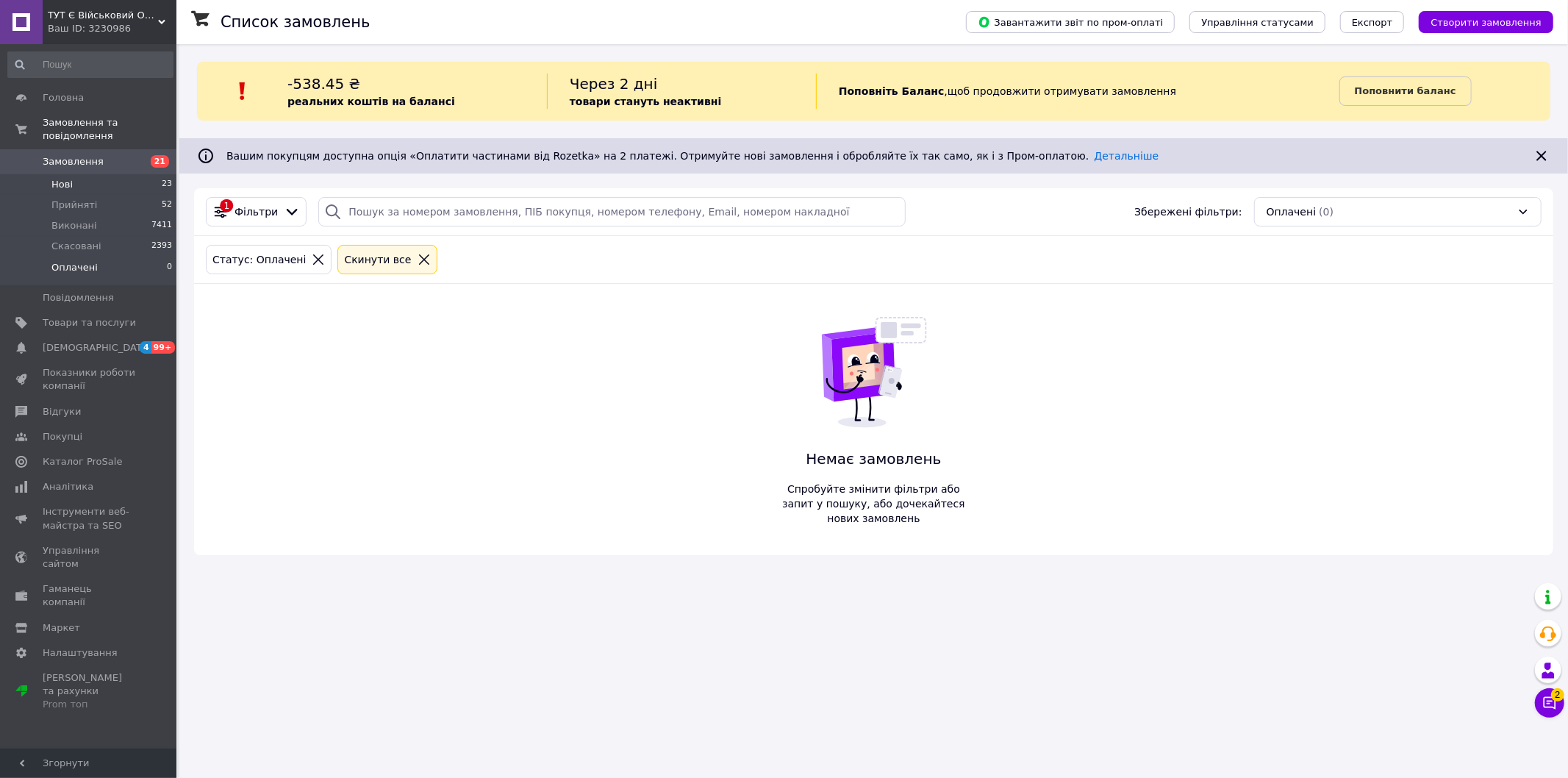
click at [136, 177] on li "Нові 23" at bounding box center [90, 184] width 181 height 21
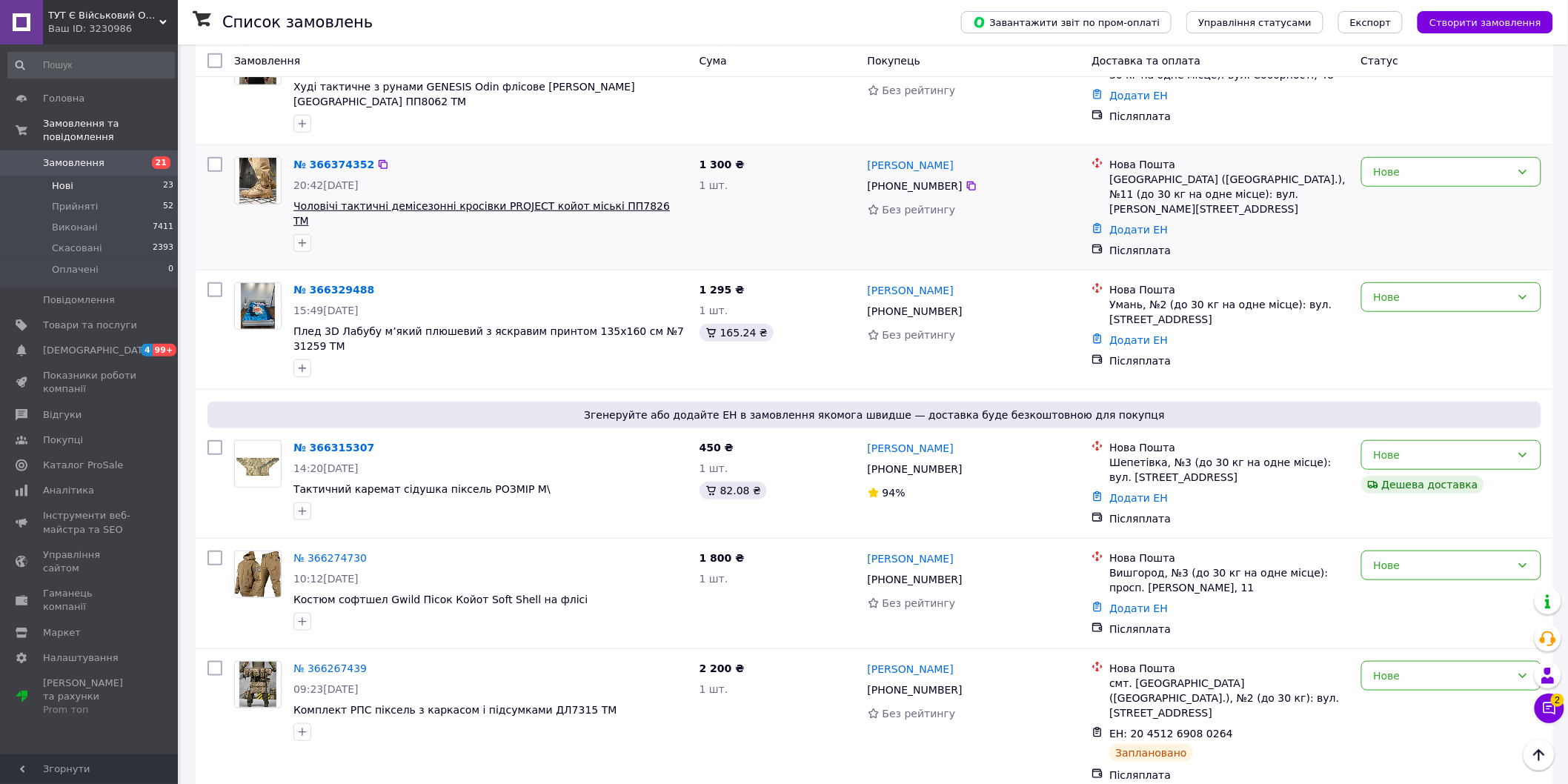
scroll to position [329, 0]
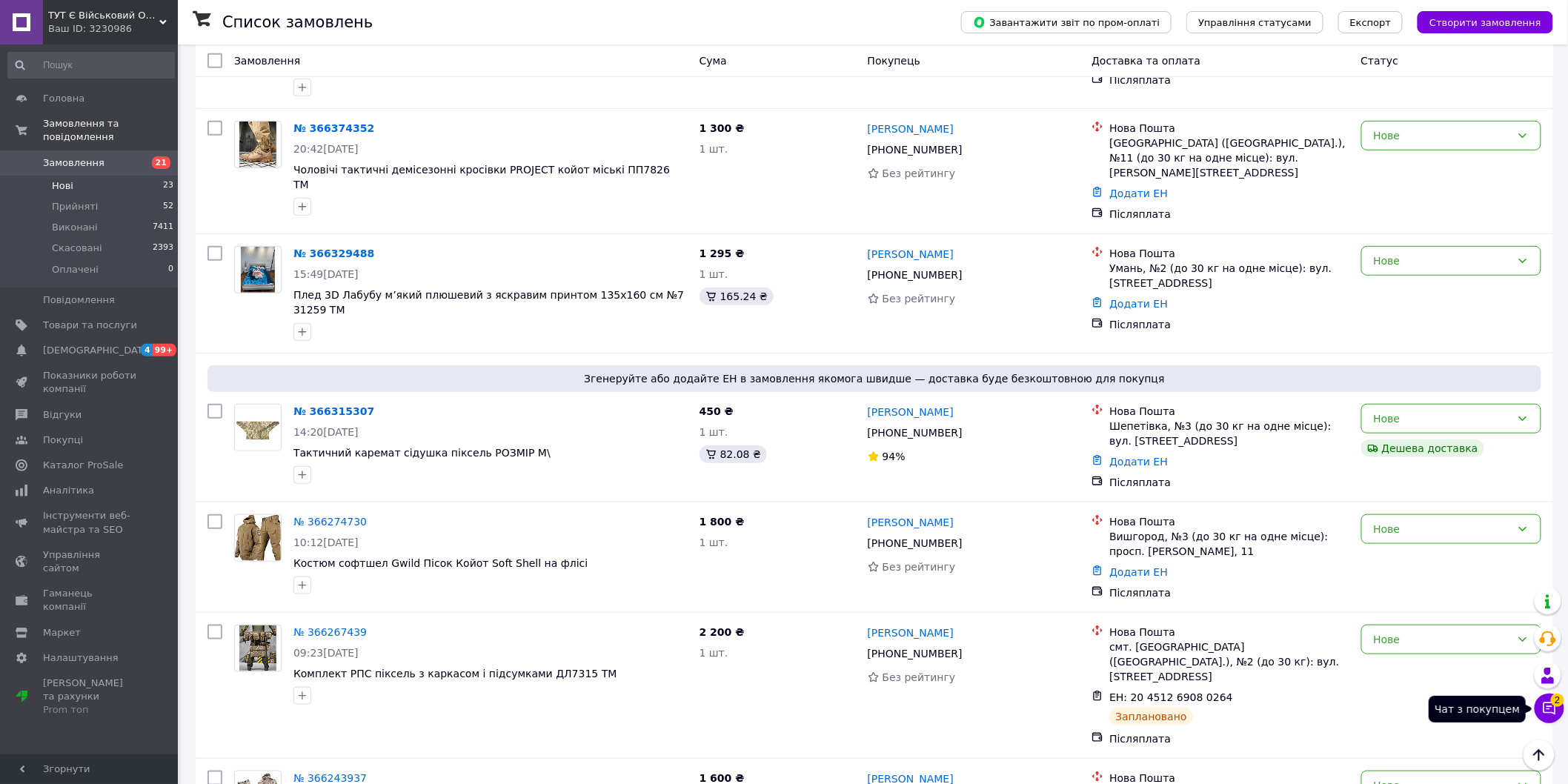
click at [1563, 708] on button "Чат з покупцем 2" at bounding box center [1550, 709] width 30 height 30
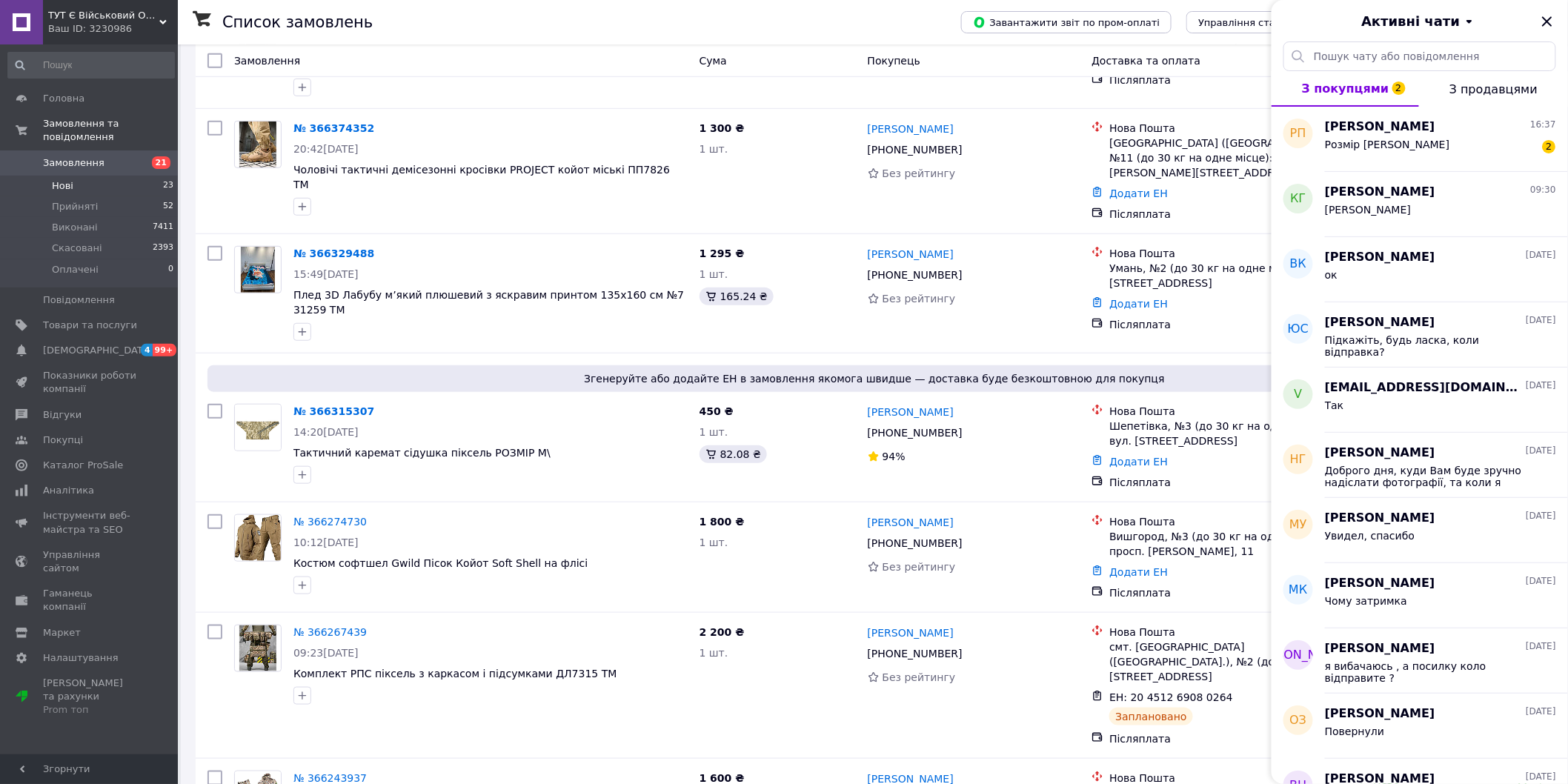
click at [1357, 142] on span "Розмір [PERSON_NAME]" at bounding box center [1387, 144] width 125 height 12
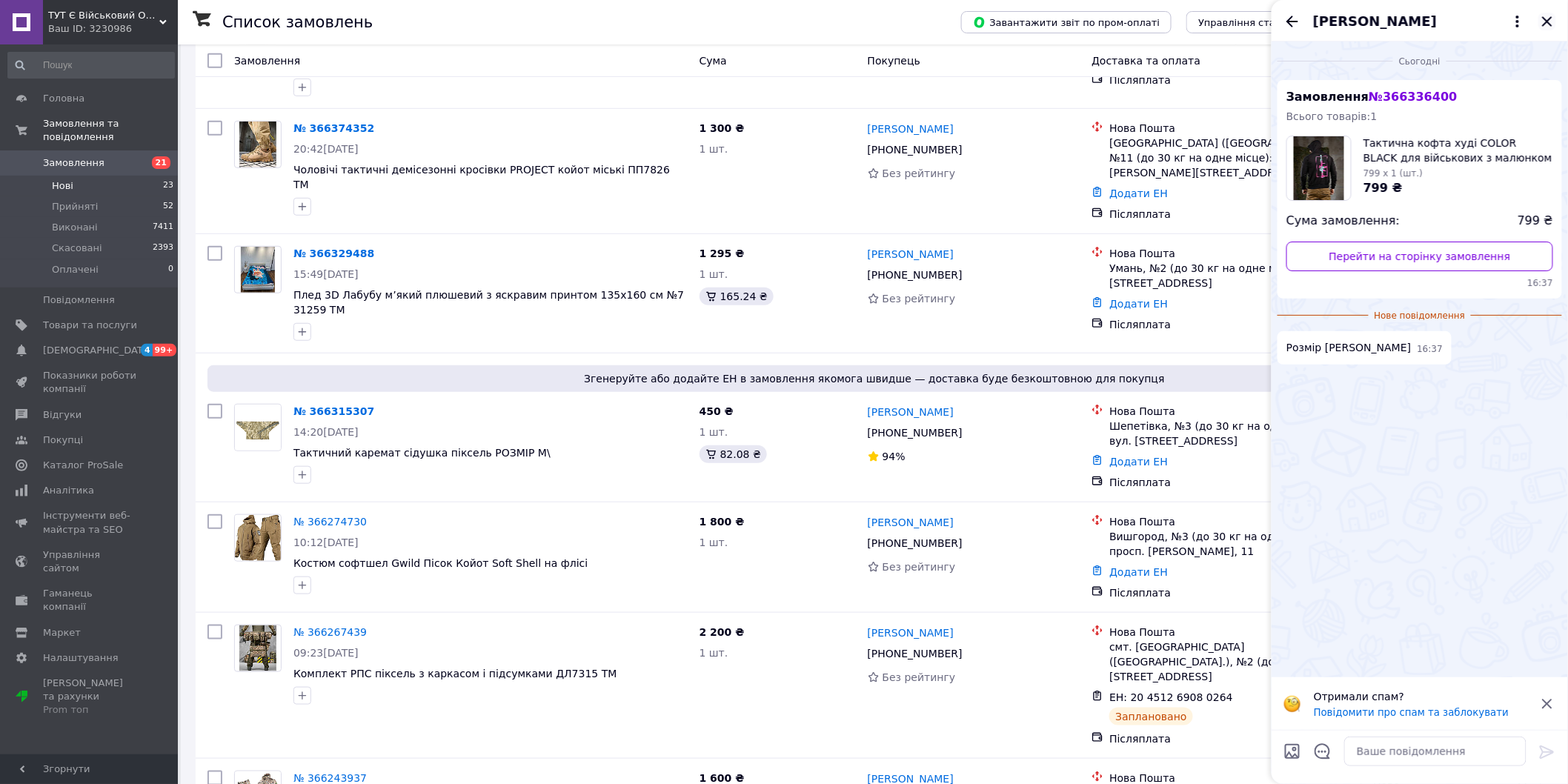
click at [1545, 17] on icon "Закрити" at bounding box center [1546, 21] width 17 height 17
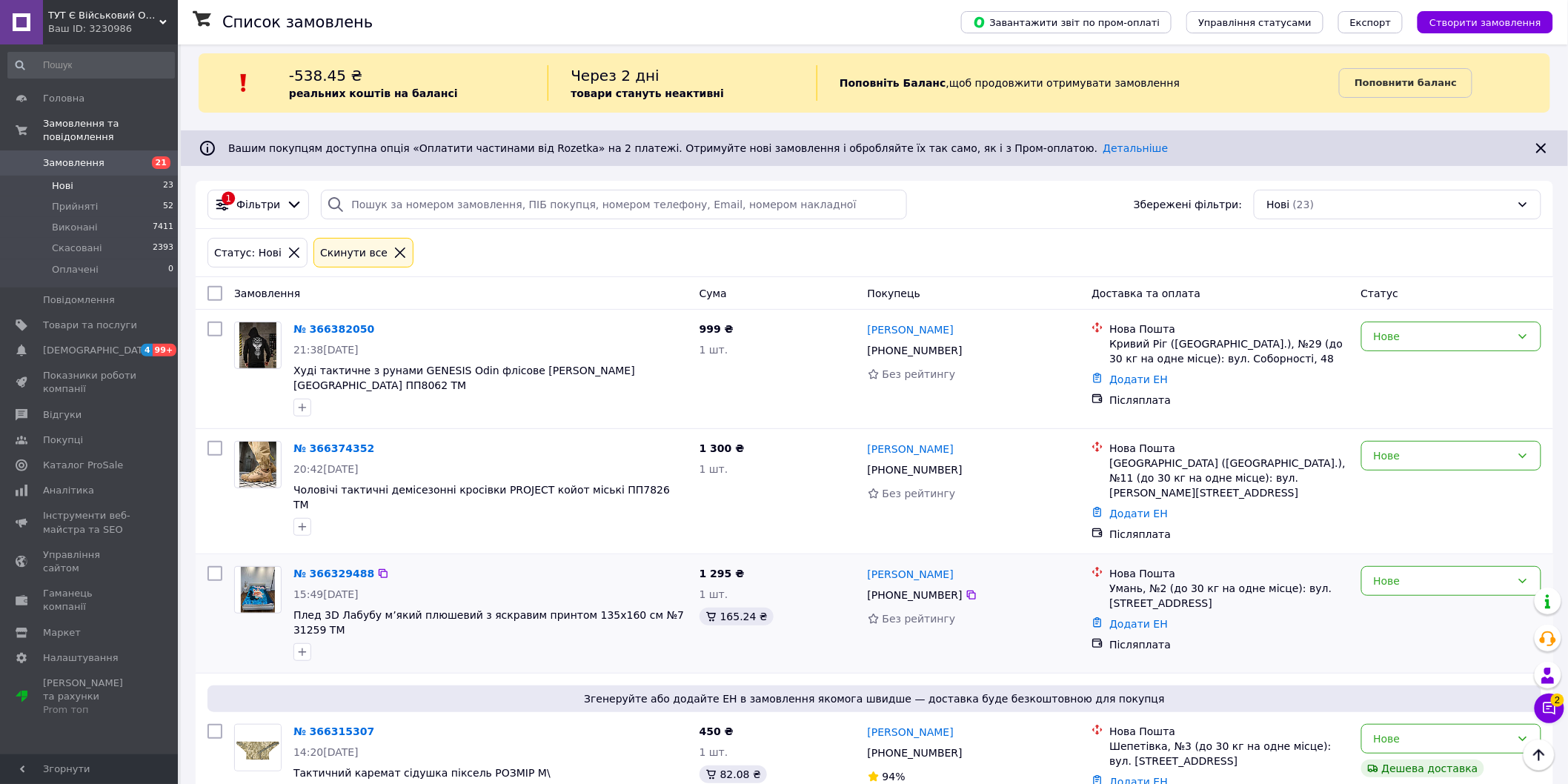
scroll to position [0, 0]
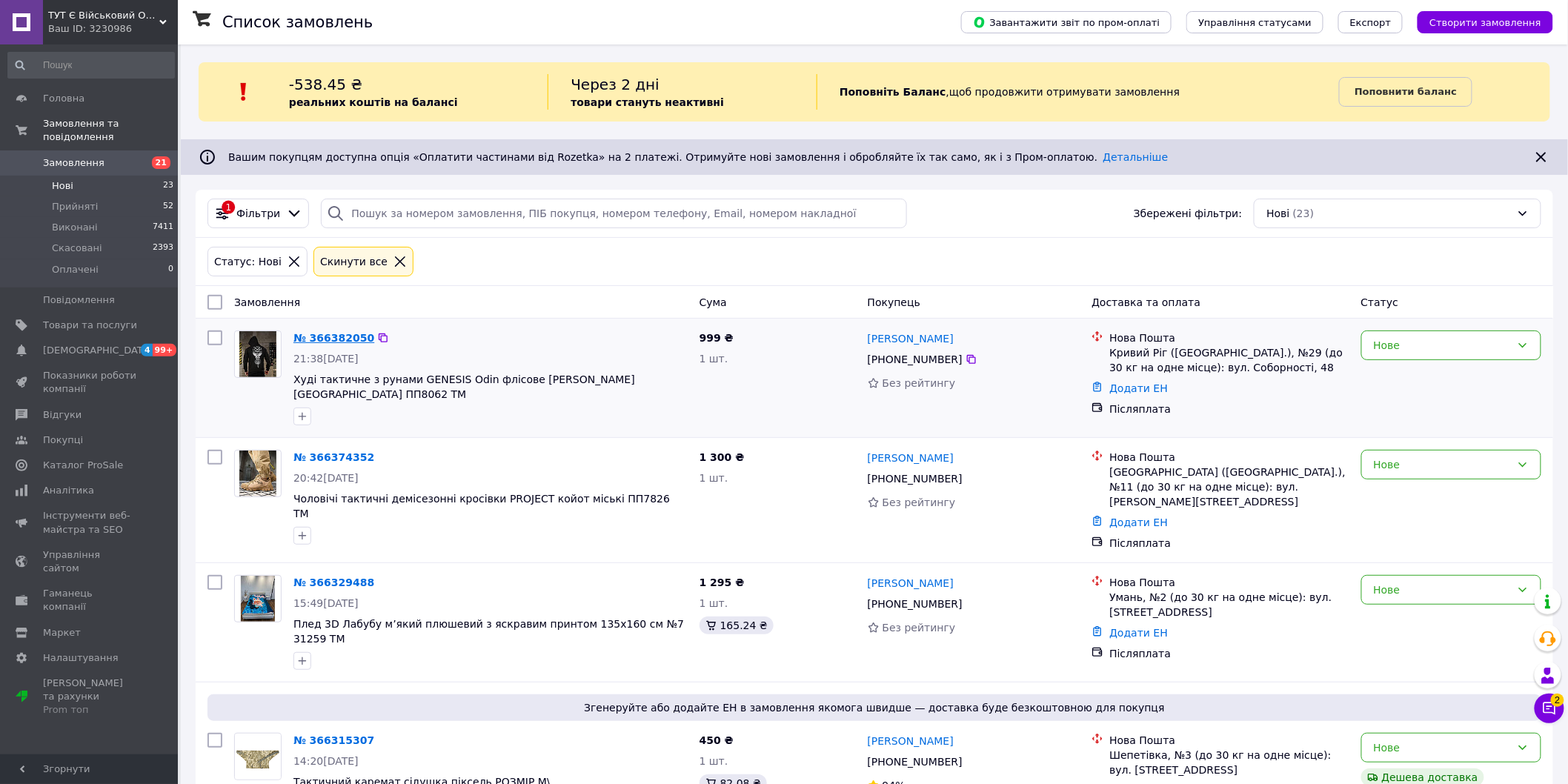
click at [335, 342] on link "№ 366382050" at bounding box center [334, 338] width 81 height 12
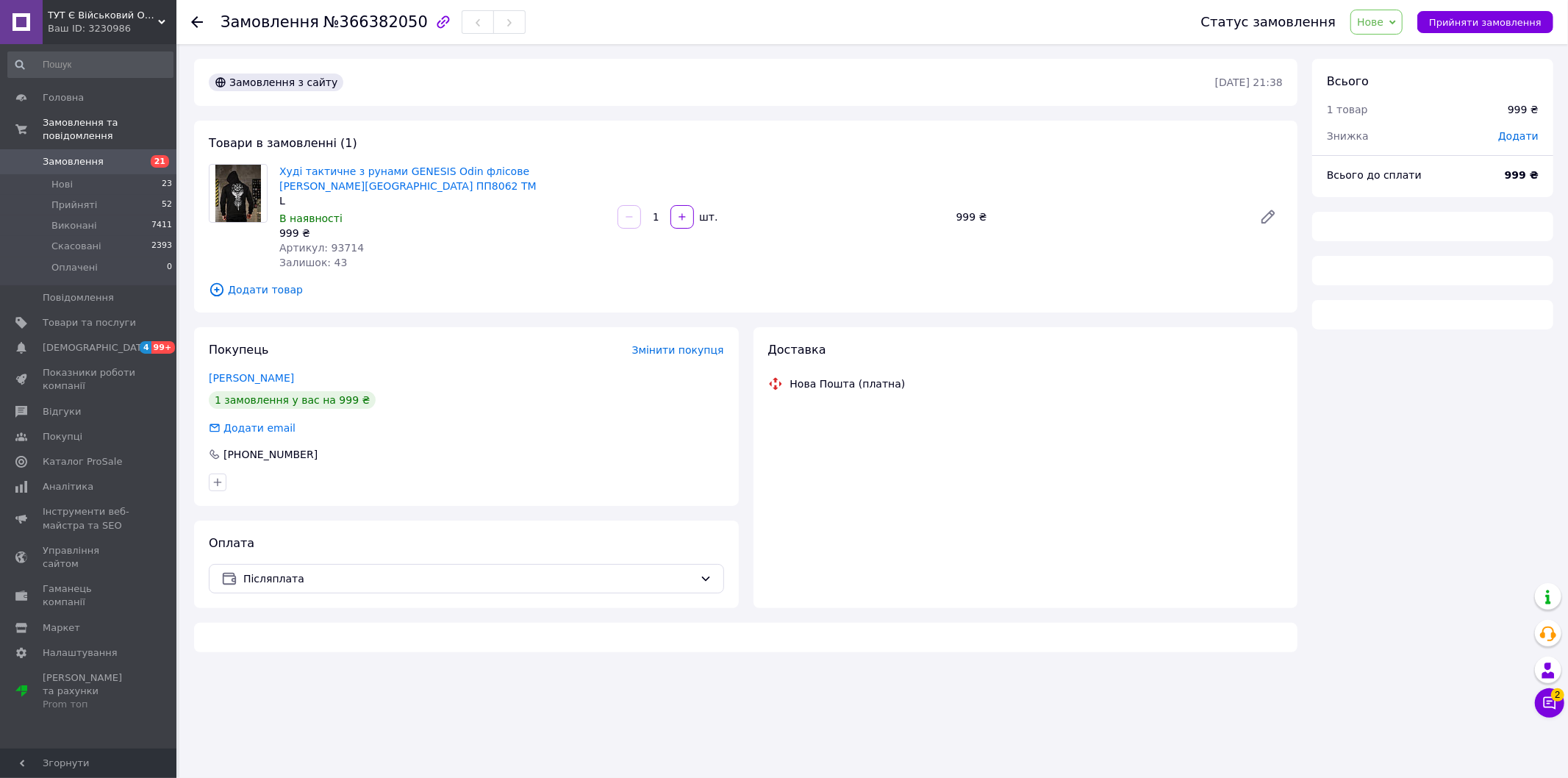
click at [329, 242] on span "Артикул: 93714" at bounding box center [321, 247] width 85 height 12
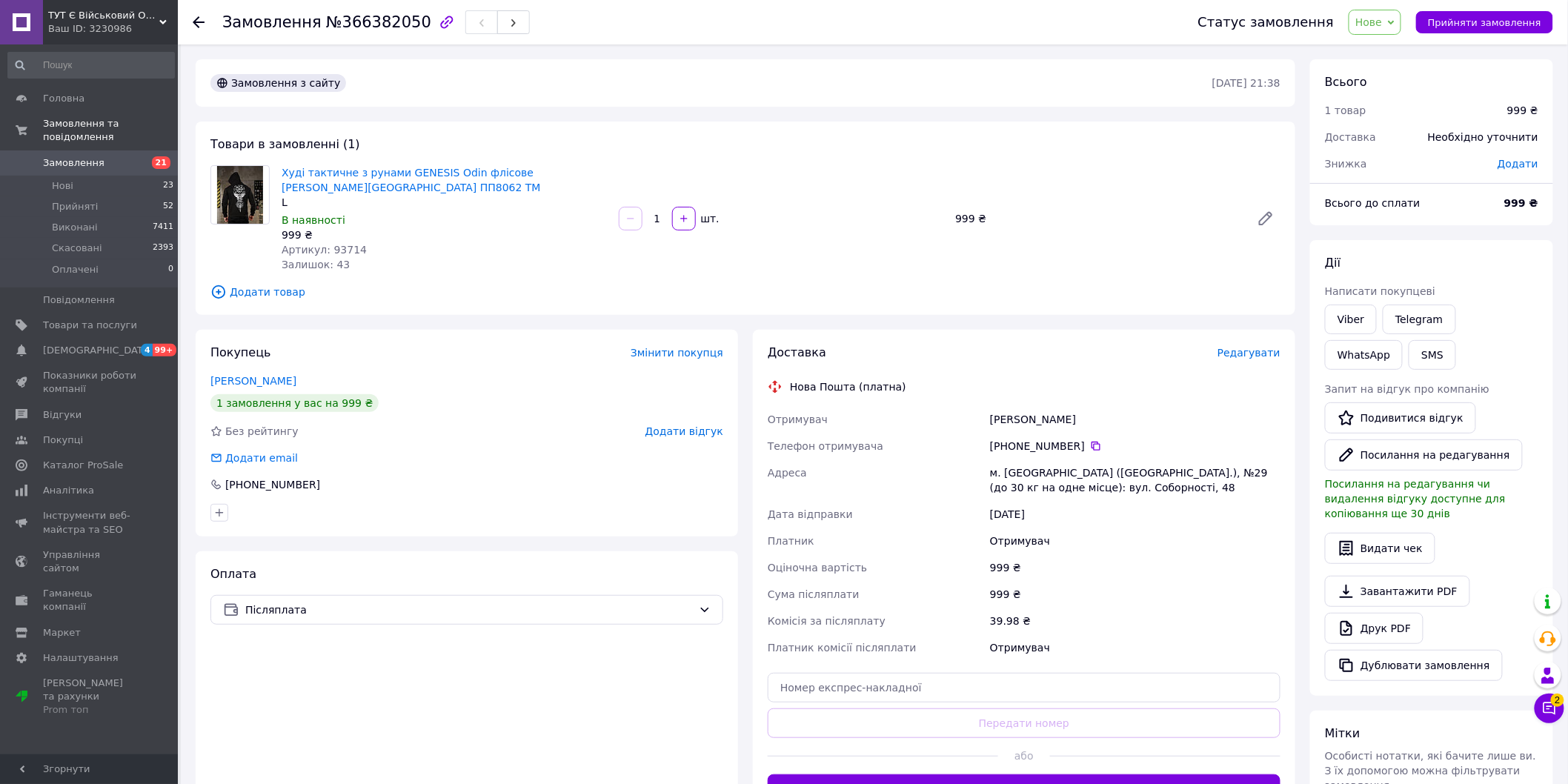
click at [204, 19] on icon at bounding box center [199, 22] width 12 height 12
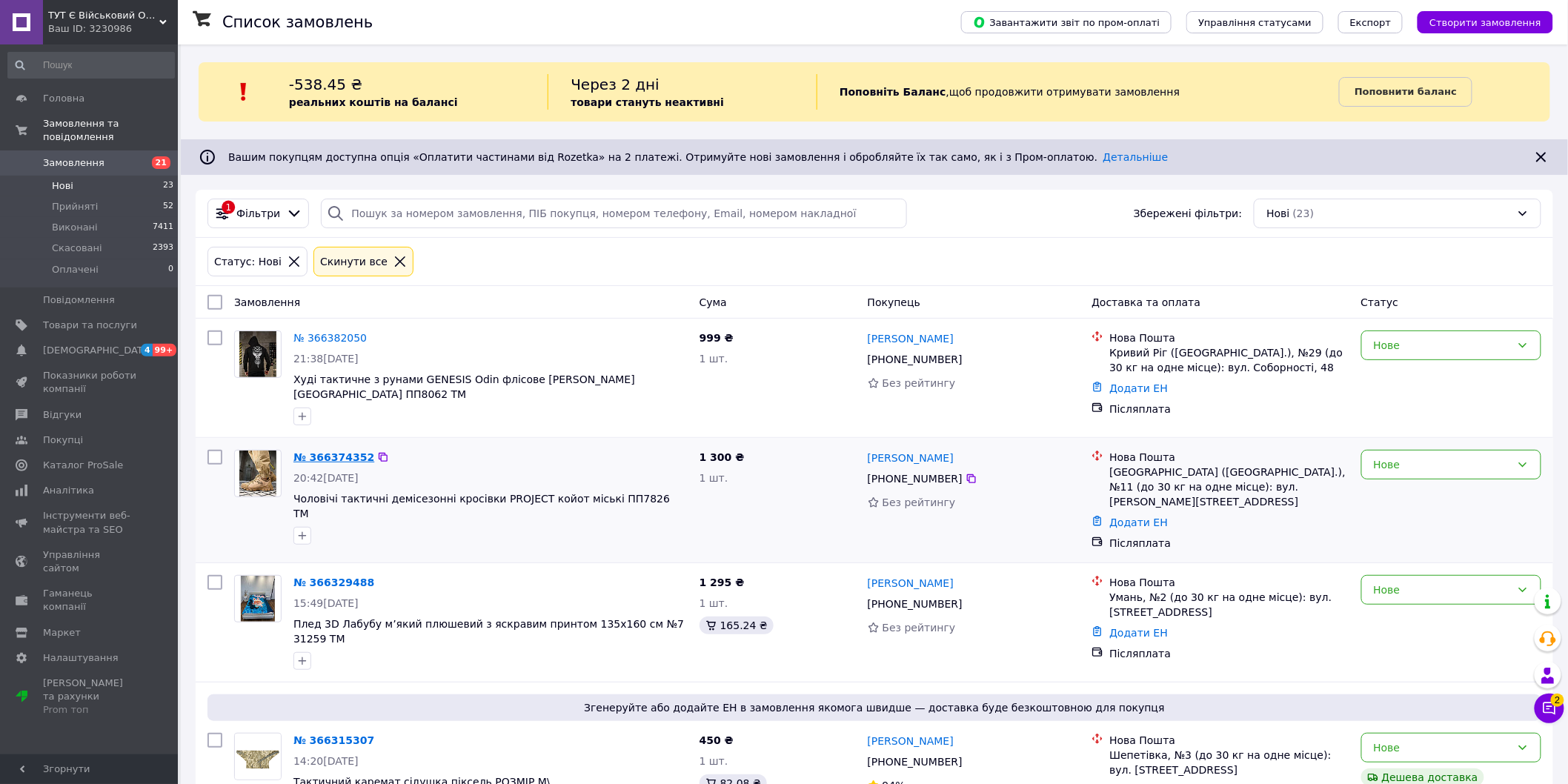
click at [327, 451] on link "№ 366374352" at bounding box center [334, 457] width 81 height 12
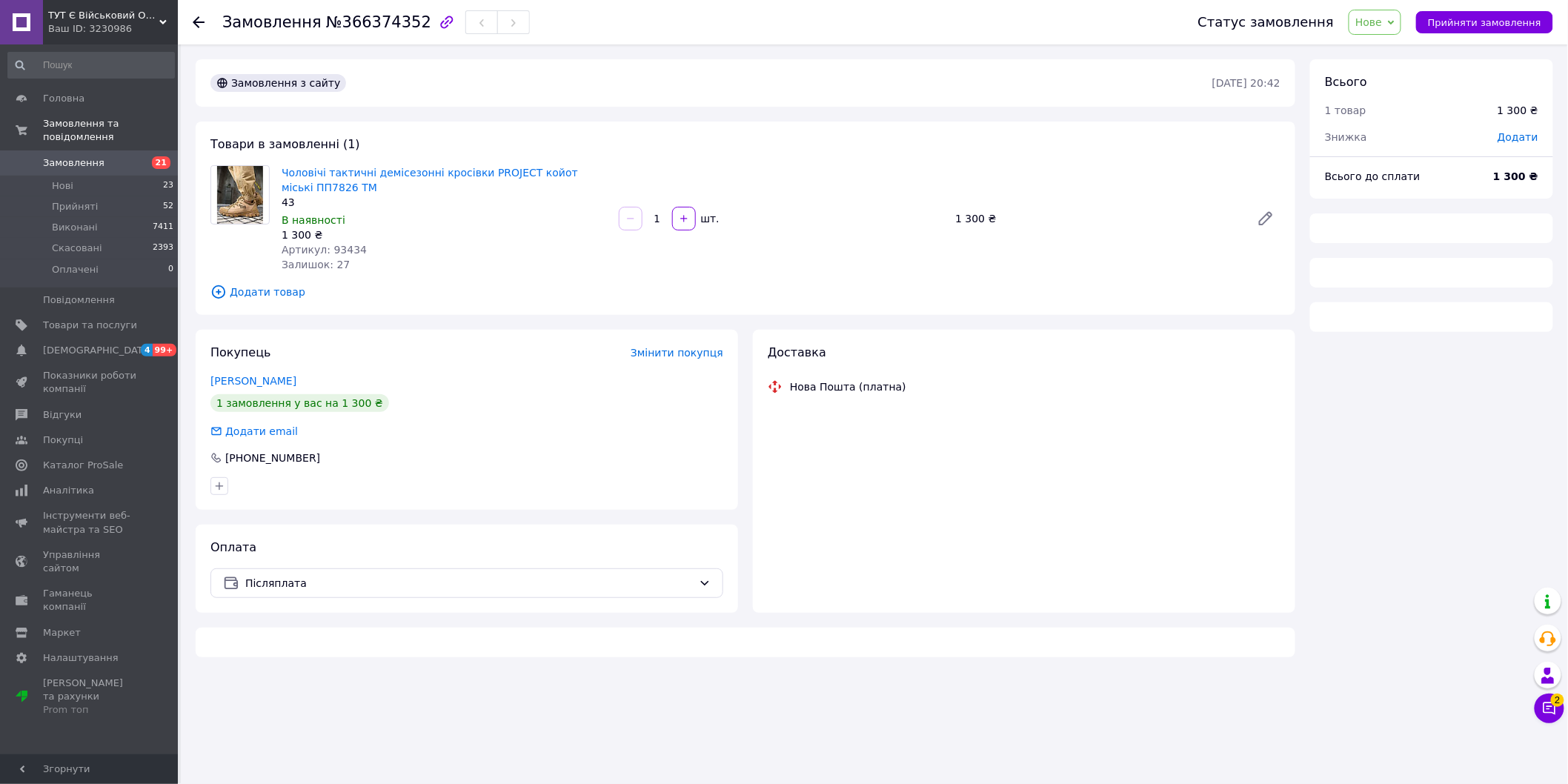
click at [341, 252] on span "Артикул: 93434" at bounding box center [324, 249] width 85 height 12
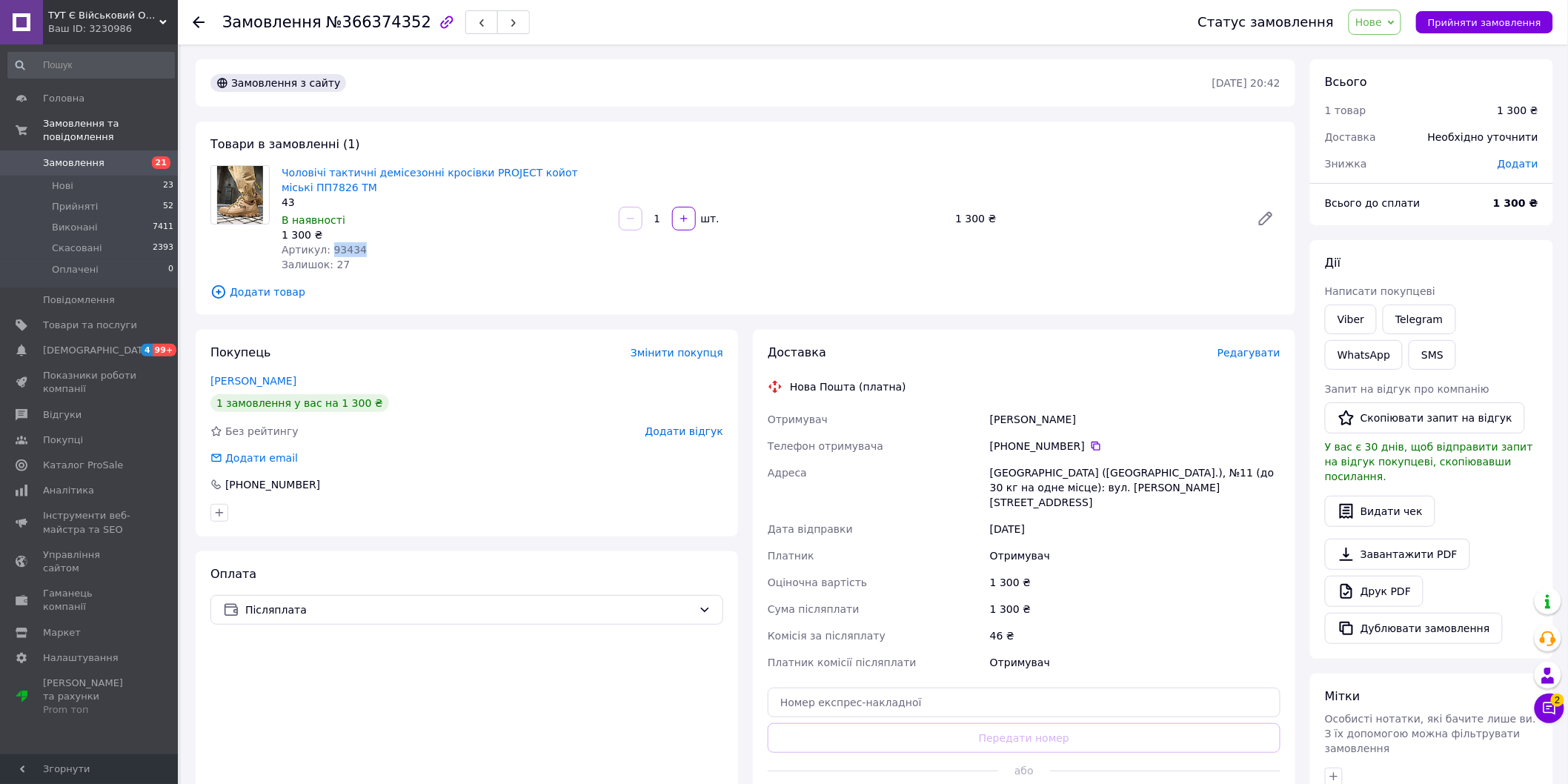
click at [341, 252] on span "Артикул: 93434" at bounding box center [324, 249] width 85 height 12
click at [197, 25] on icon at bounding box center [199, 22] width 12 height 12
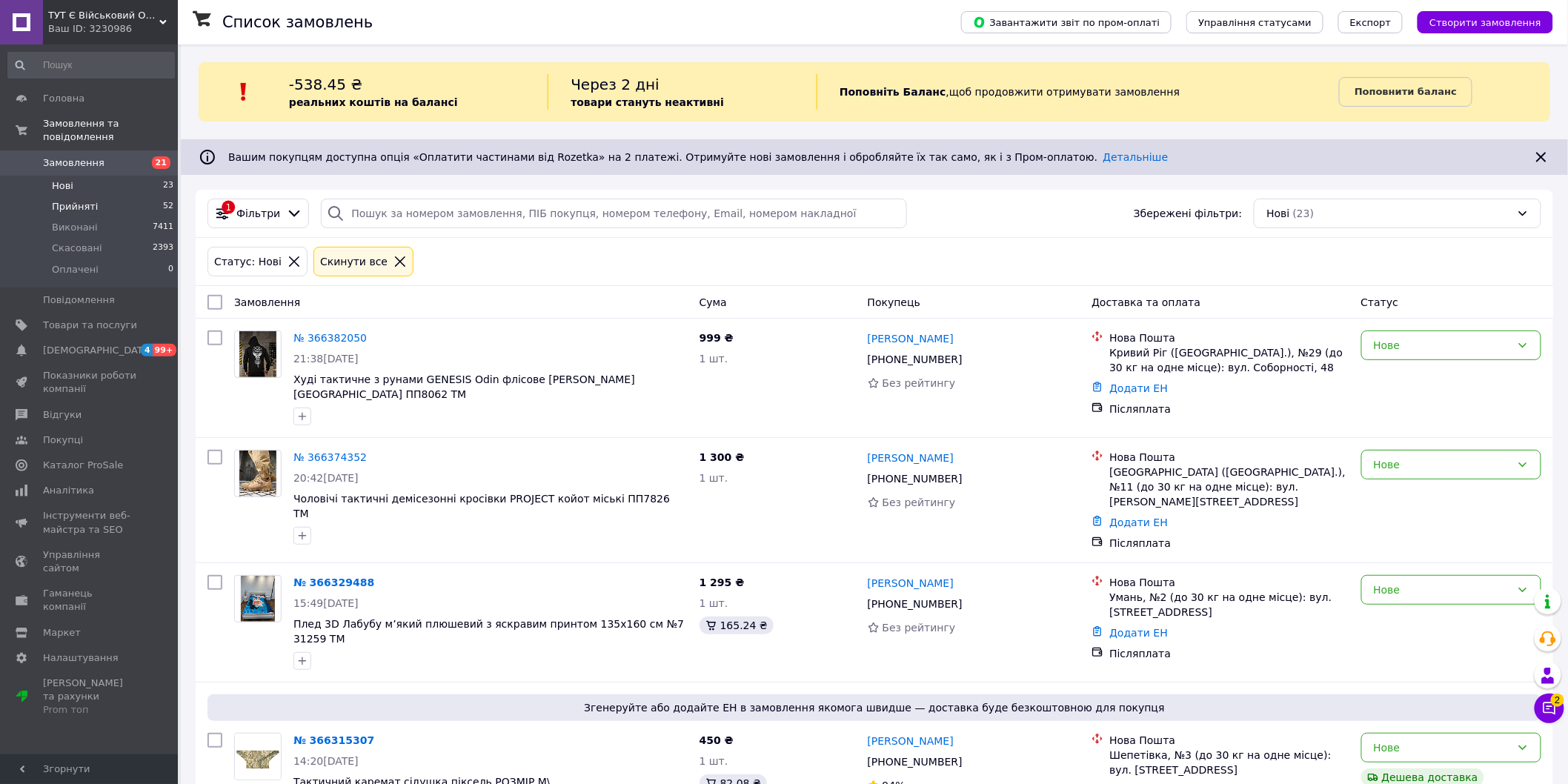
click at [87, 200] on span "Прийняті" at bounding box center [75, 207] width 46 height 13
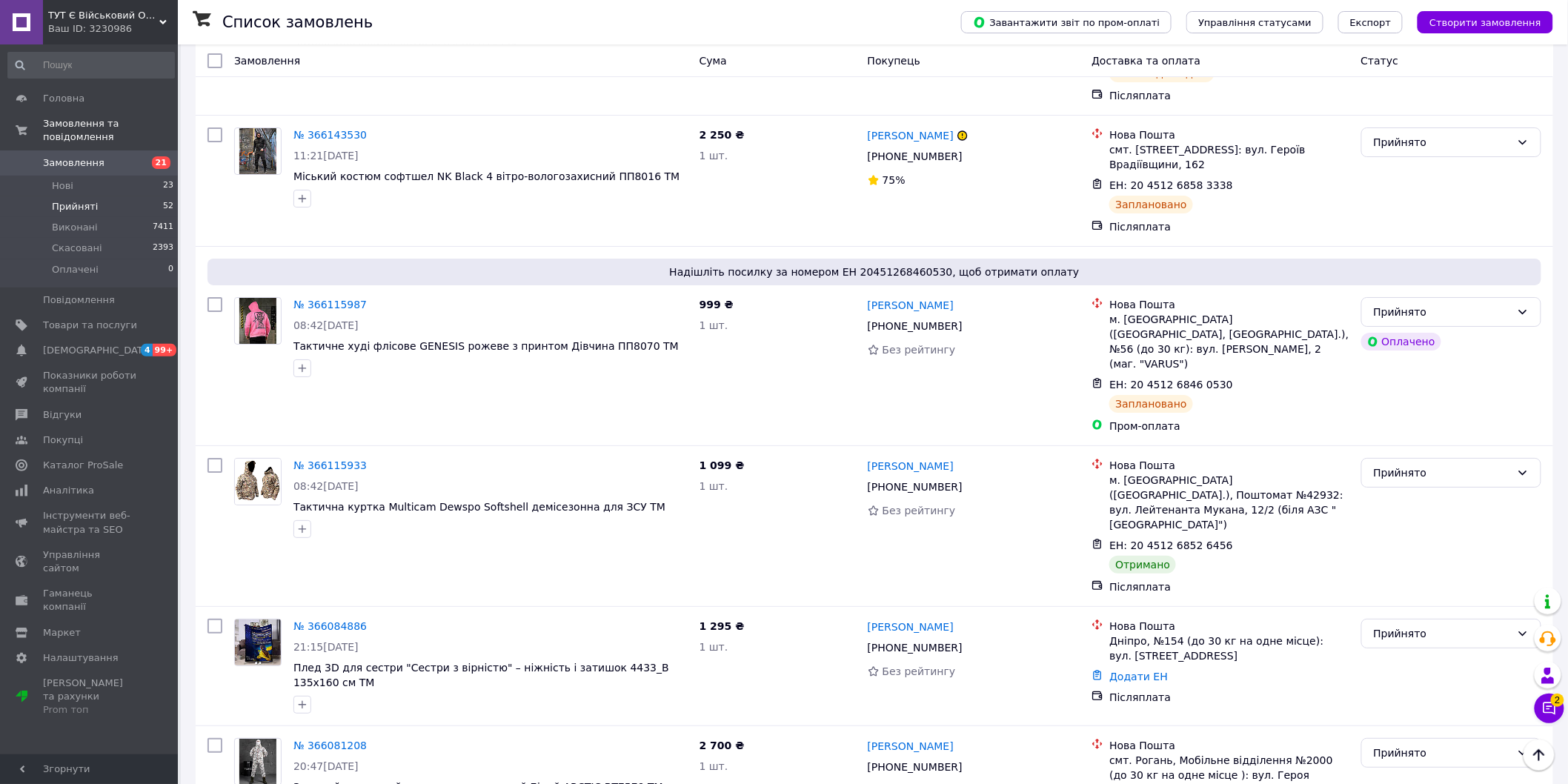
scroll to position [2305, 0]
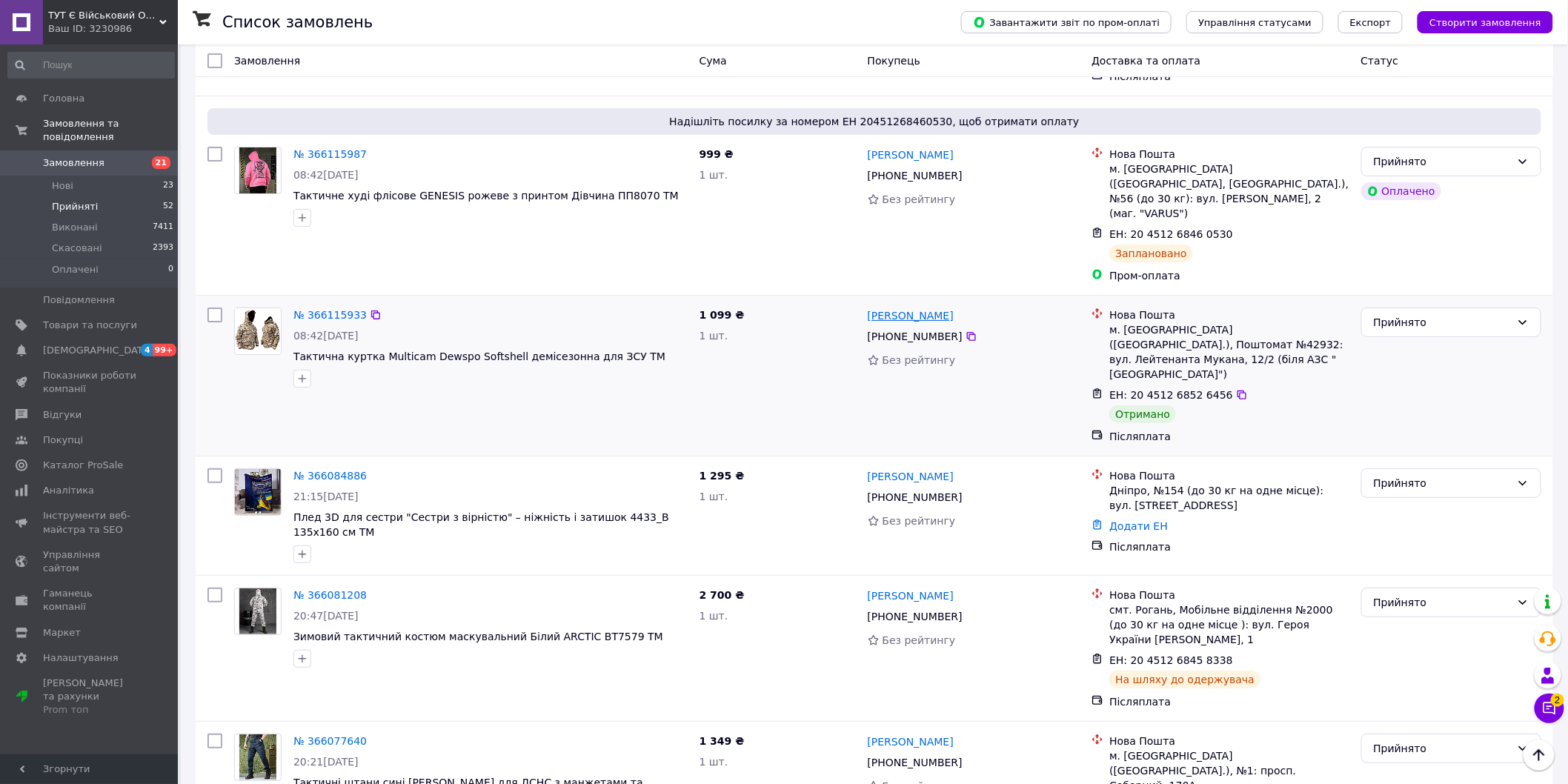
drag, startPoint x: 974, startPoint y: 165, endPoint x: 900, endPoint y: 161, distance: 74.1
click at [900, 306] on div "[PERSON_NAME]" at bounding box center [974, 315] width 215 height 18
click at [1432, 314] on div "Прийнято" at bounding box center [1442, 322] width 137 height 17
click at [1416, 202] on li "Виконано" at bounding box center [1451, 200] width 180 height 26
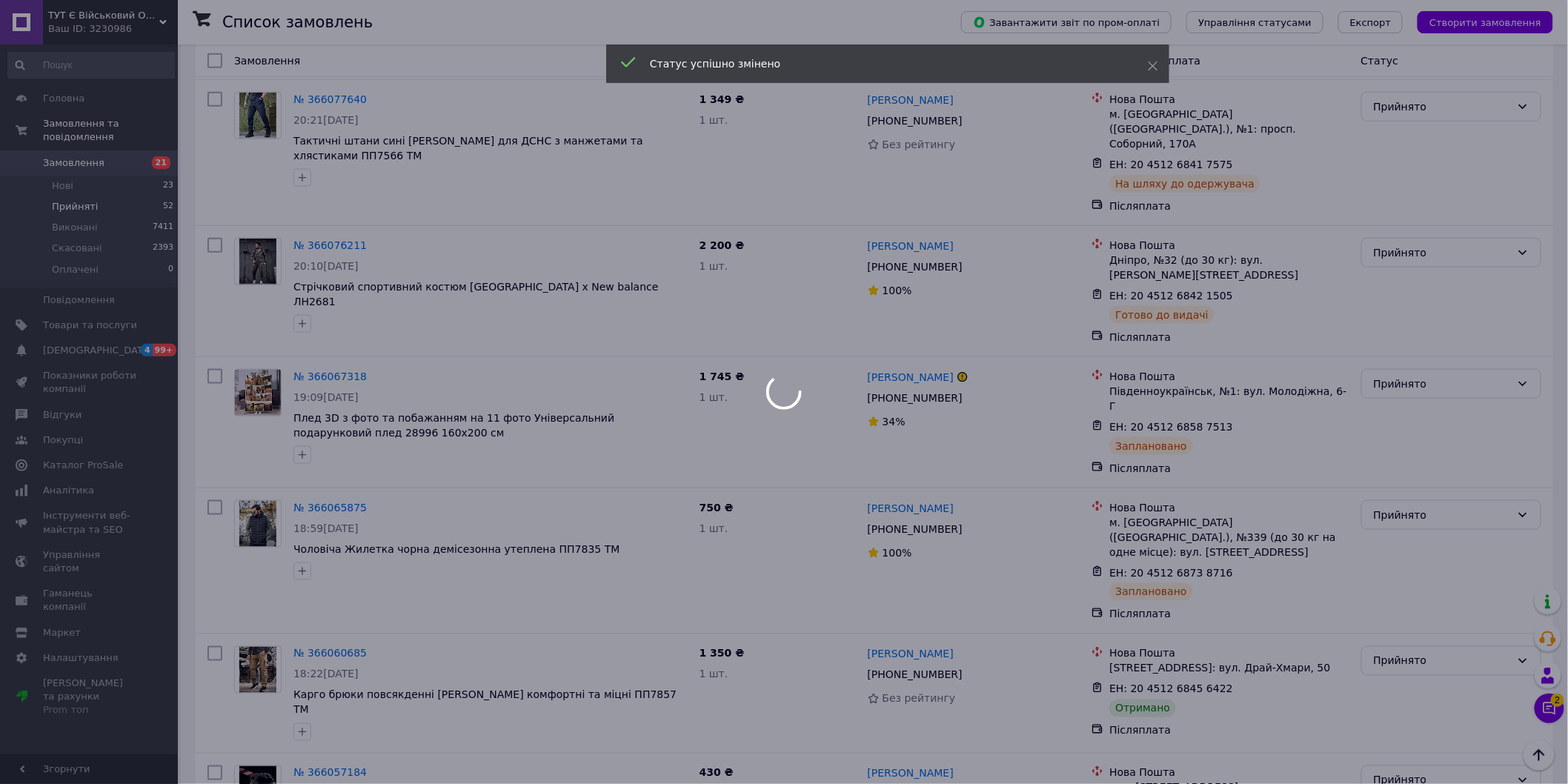
scroll to position [2964, 0]
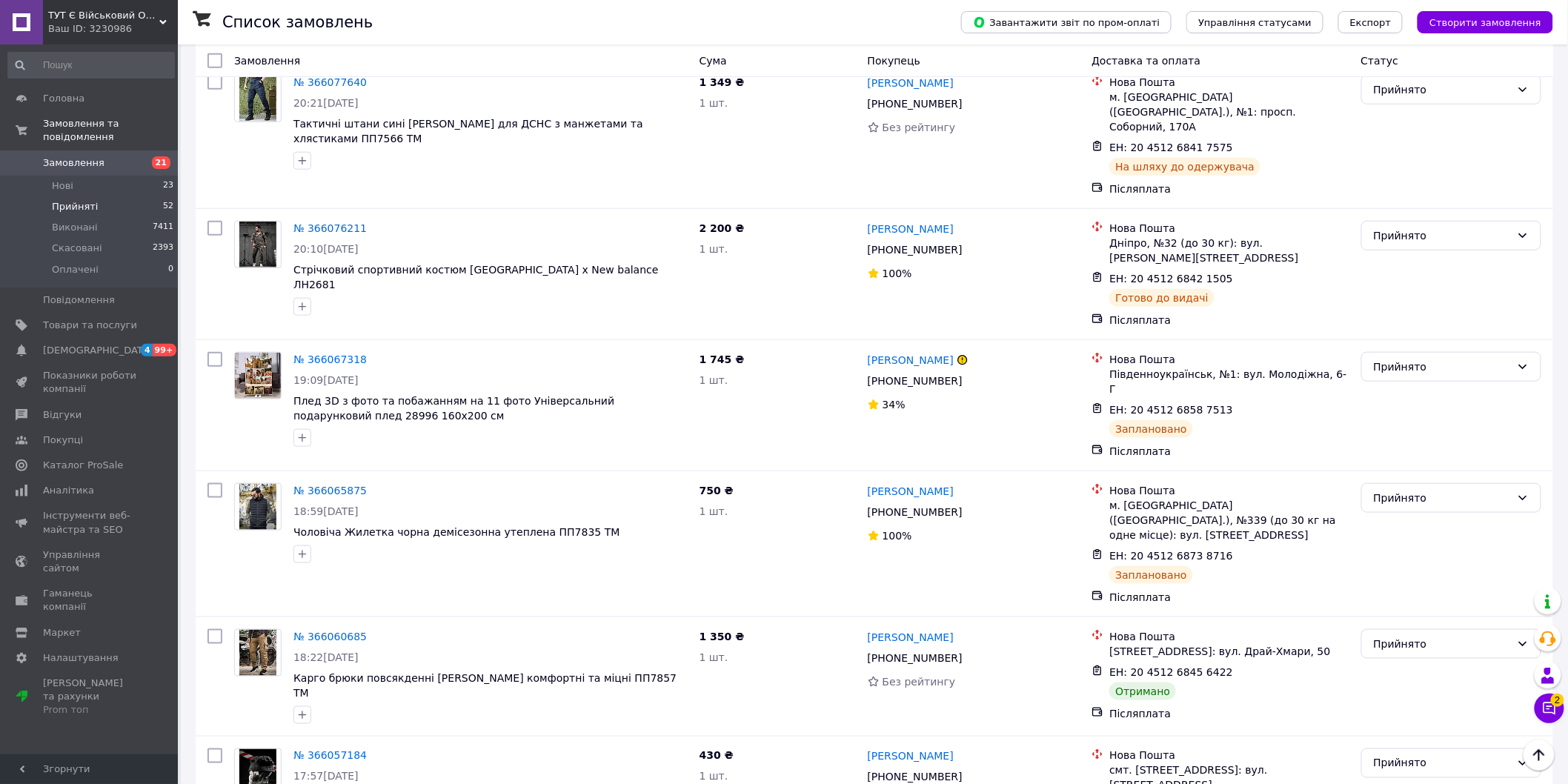
click at [1431, 636] on div "Прийнято" at bounding box center [1442, 644] width 137 height 17
click at [1421, 629] on div "Прийнято" at bounding box center [1450, 644] width 180 height 30
click at [1407, 463] on li "Виконано" at bounding box center [1451, 465] width 180 height 26
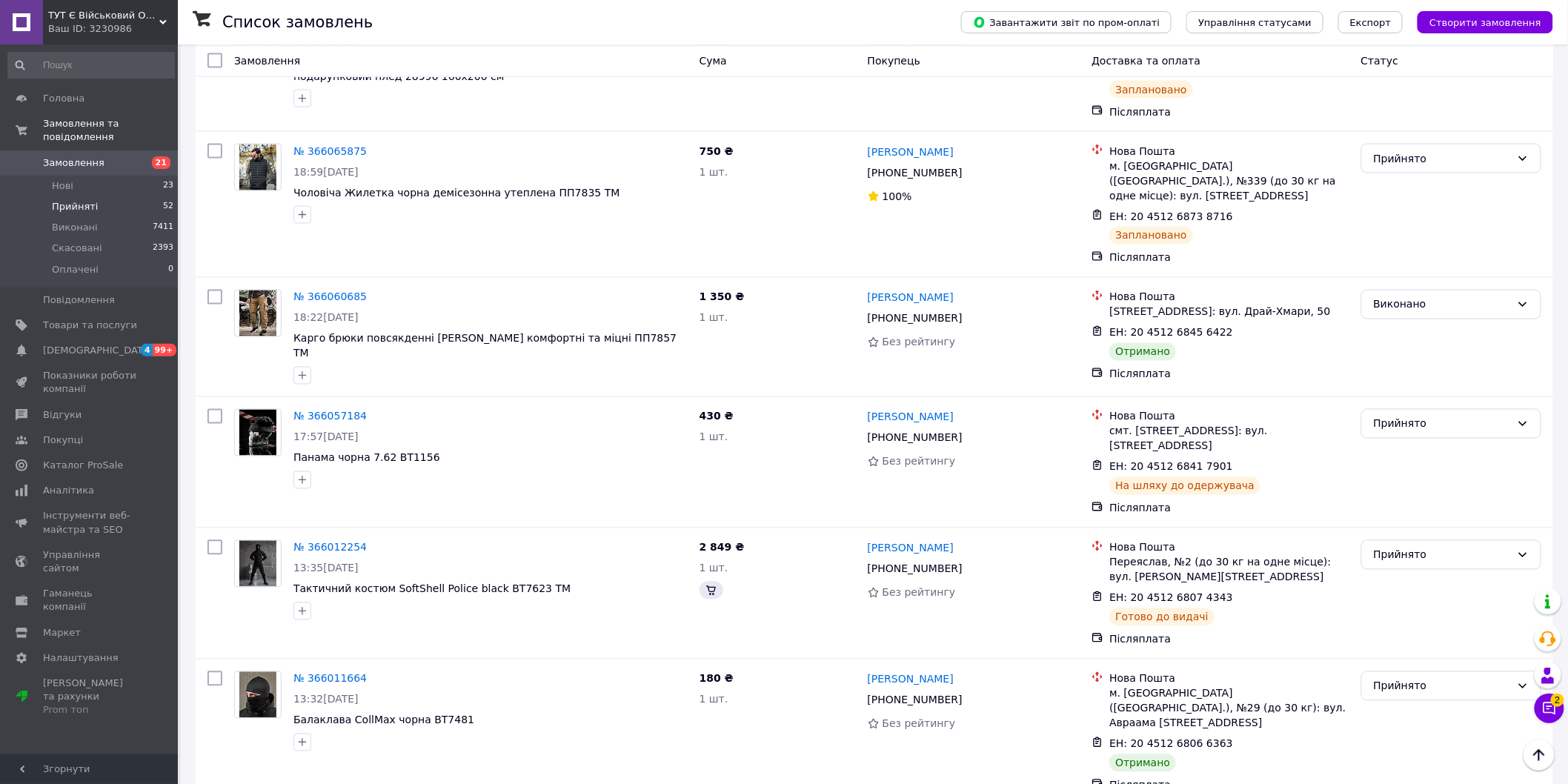
scroll to position [3457, 0]
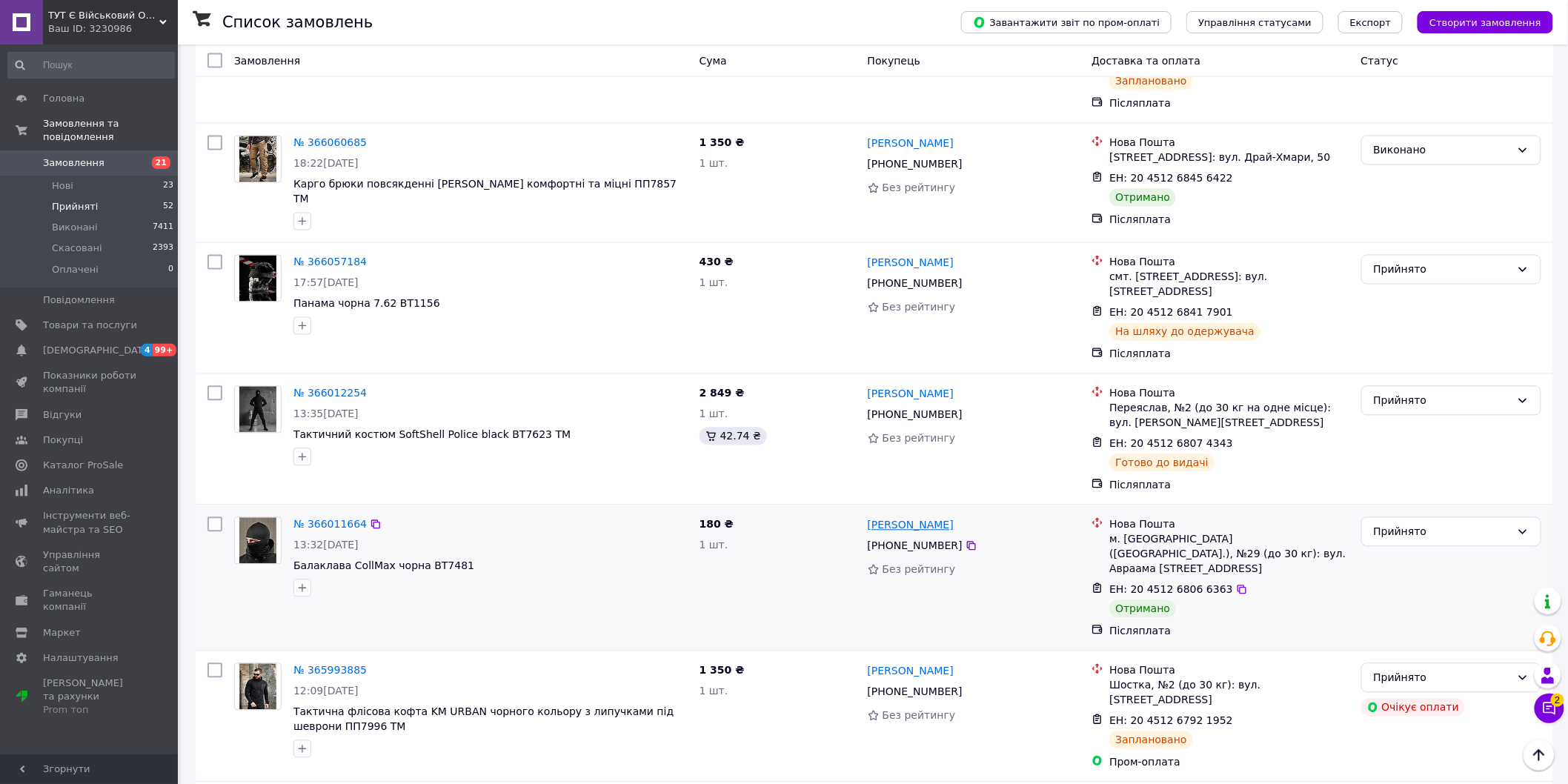
drag, startPoint x: 991, startPoint y: 290, endPoint x: 907, endPoint y: 301, distance: 84.7
click at [907, 516] on div "[PERSON_NAME]" at bounding box center [974, 525] width 215 height 18
click at [1408, 517] on div "Прийнято" at bounding box center [1450, 532] width 180 height 30
click at [1397, 338] on li "Виконано" at bounding box center [1451, 335] width 180 height 26
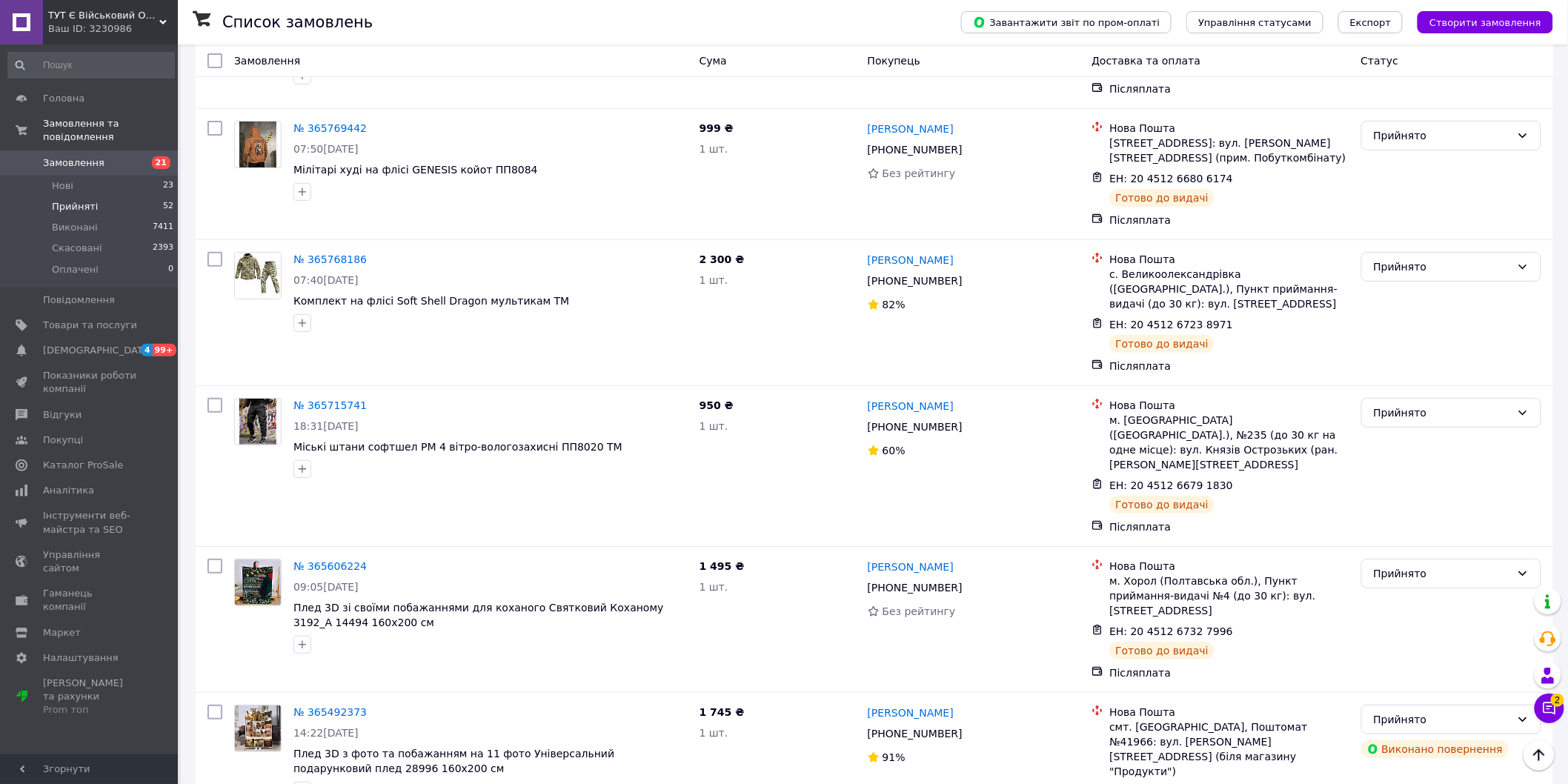
scroll to position [4938, 0]
click at [1449, 711] on div "Прийнято" at bounding box center [1442, 719] width 137 height 17
click at [1429, 438] on li "Виконано" at bounding box center [1451, 435] width 180 height 26
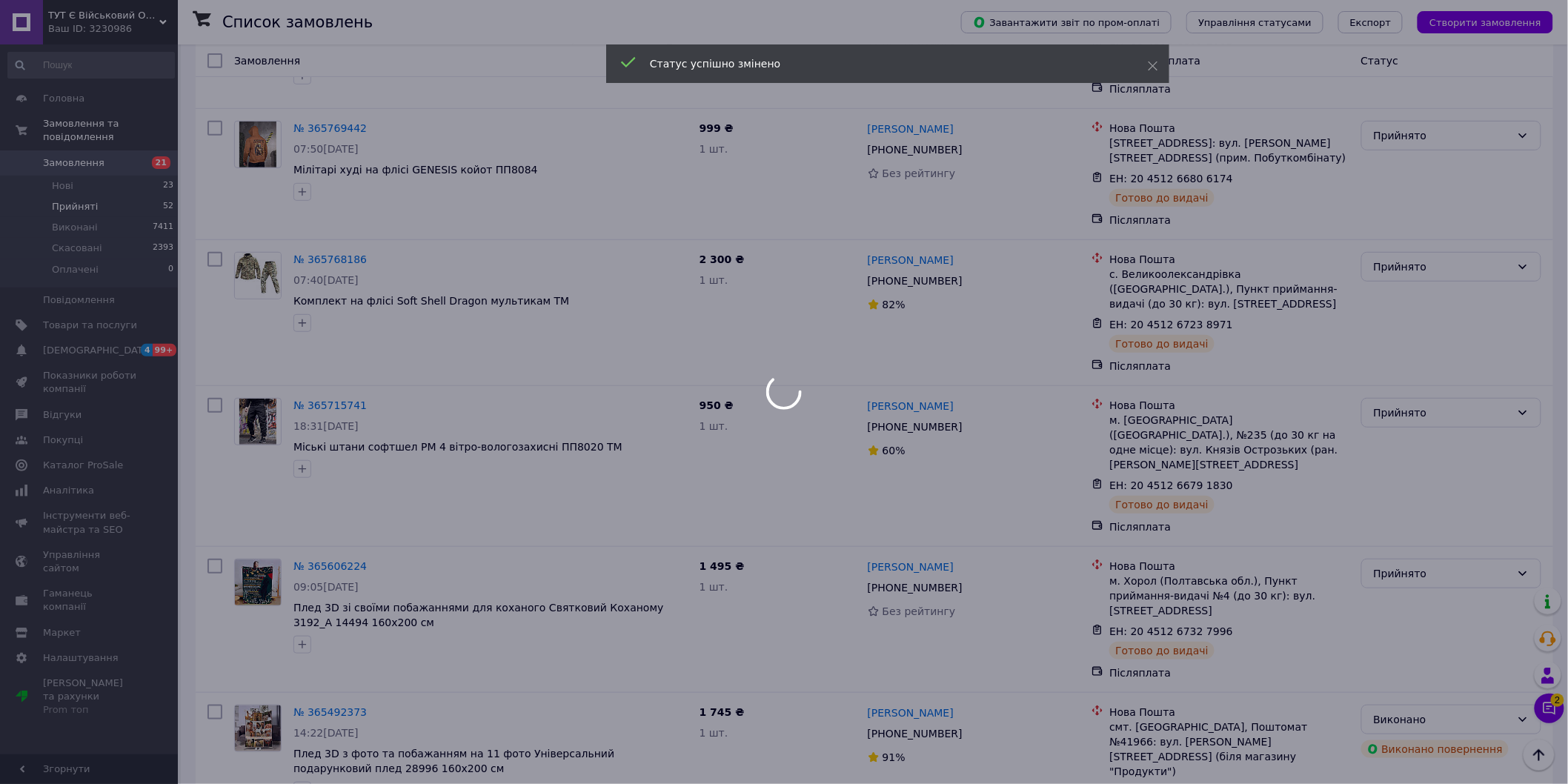
drag, startPoint x: 956, startPoint y: 397, endPoint x: 913, endPoint y: 400, distance: 43.1
click at [913, 400] on div at bounding box center [784, 392] width 1568 height 784
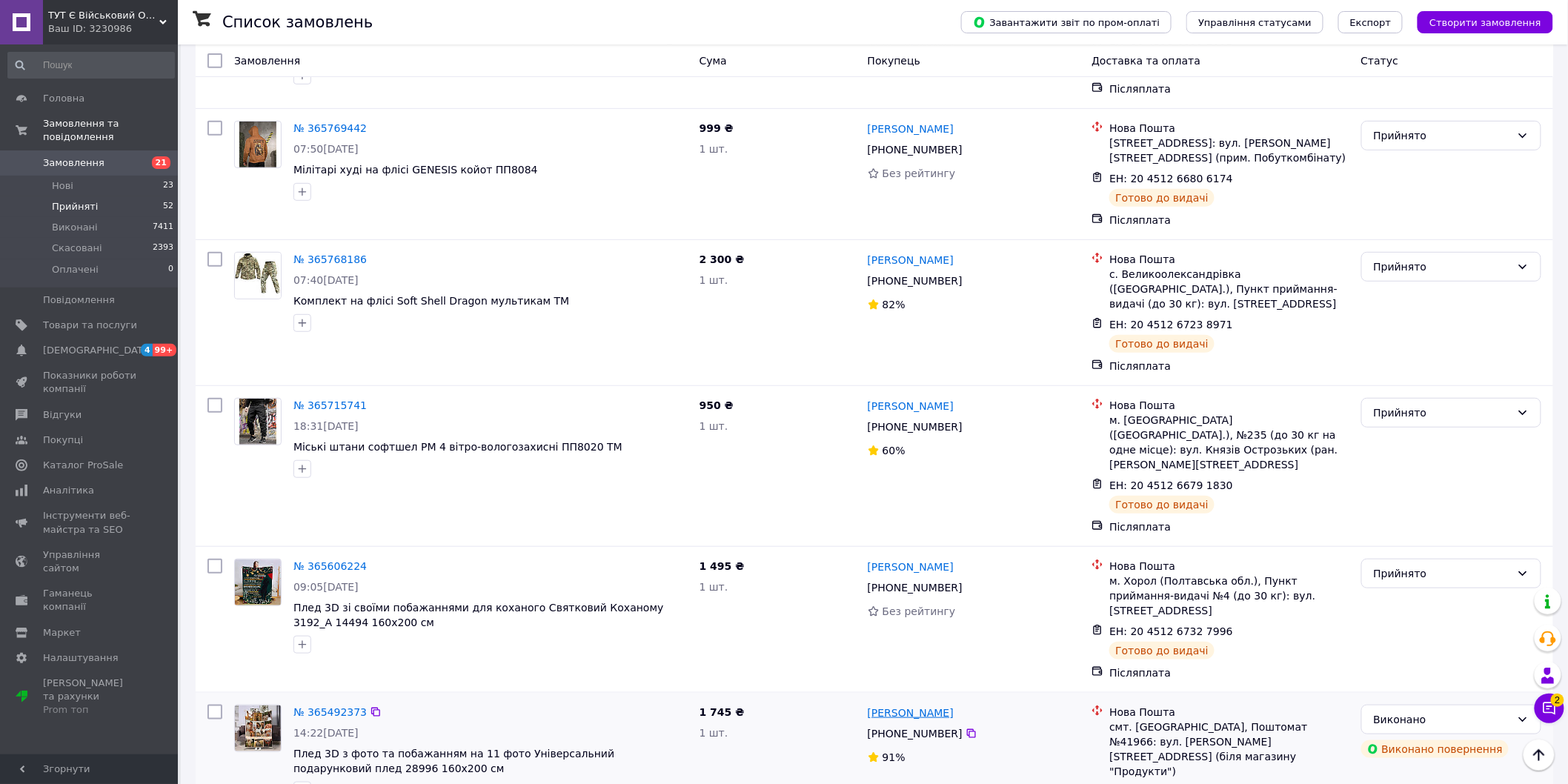
drag, startPoint x: 955, startPoint y: 393, endPoint x: 902, endPoint y: 392, distance: 53.0
click at [902, 703] on div "[PERSON_NAME]" at bounding box center [974, 712] width 215 height 18
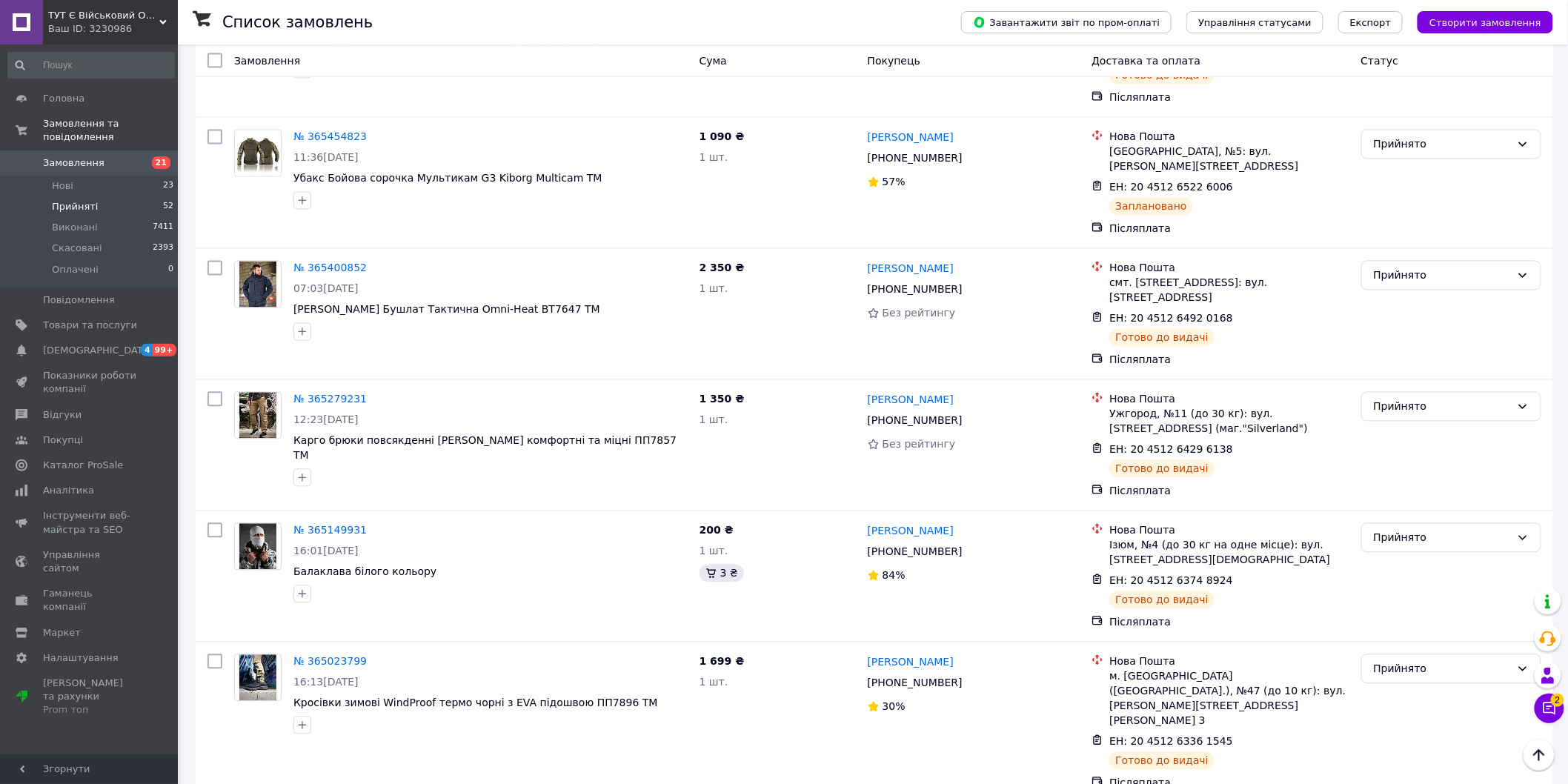
scroll to position [5844, 0]
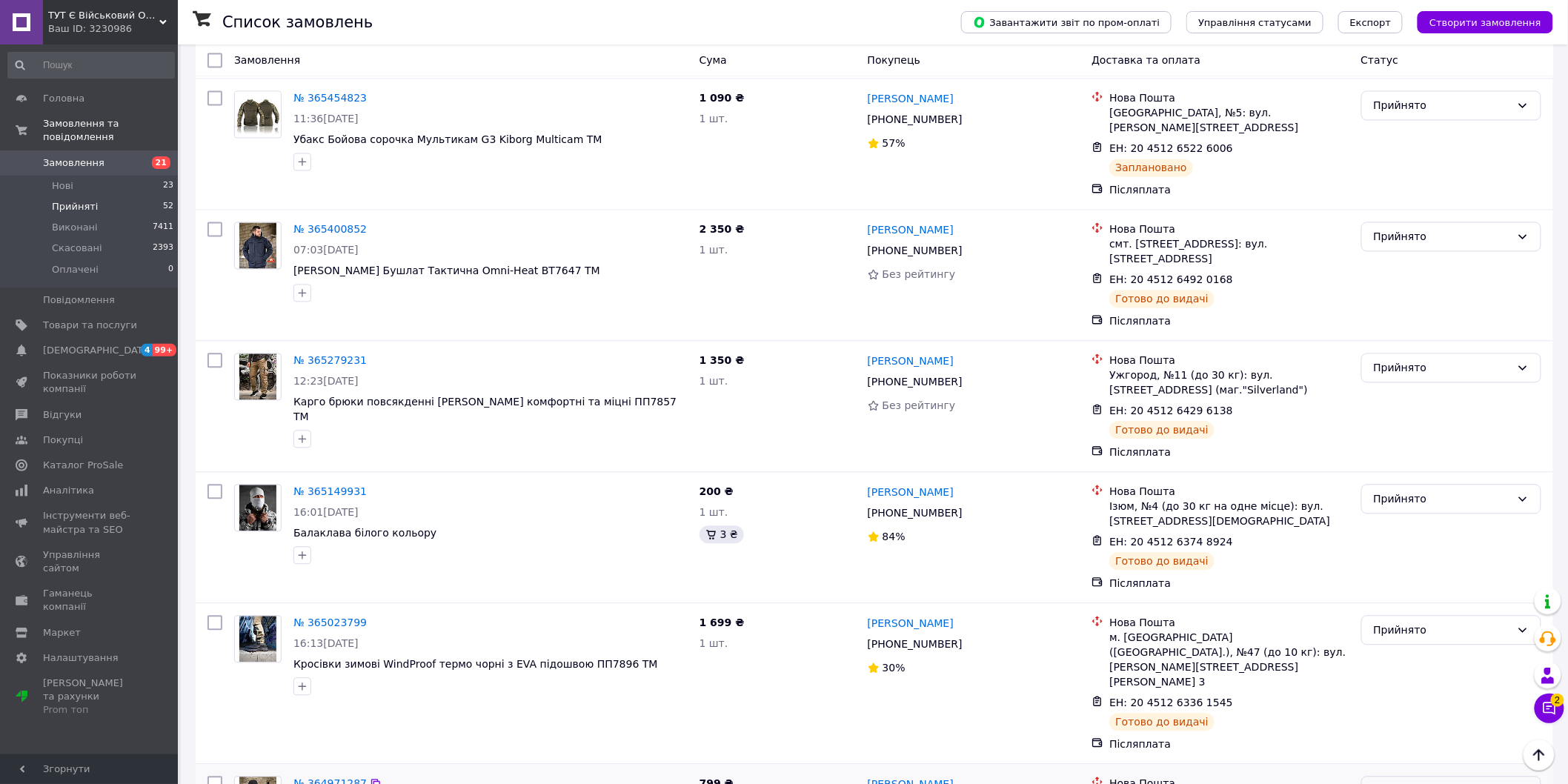
click at [1420, 783] on div "Прийнято" at bounding box center [1442, 791] width 137 height 17
click at [1408, 415] on li "Виконано" at bounding box center [1451, 418] width 180 height 26
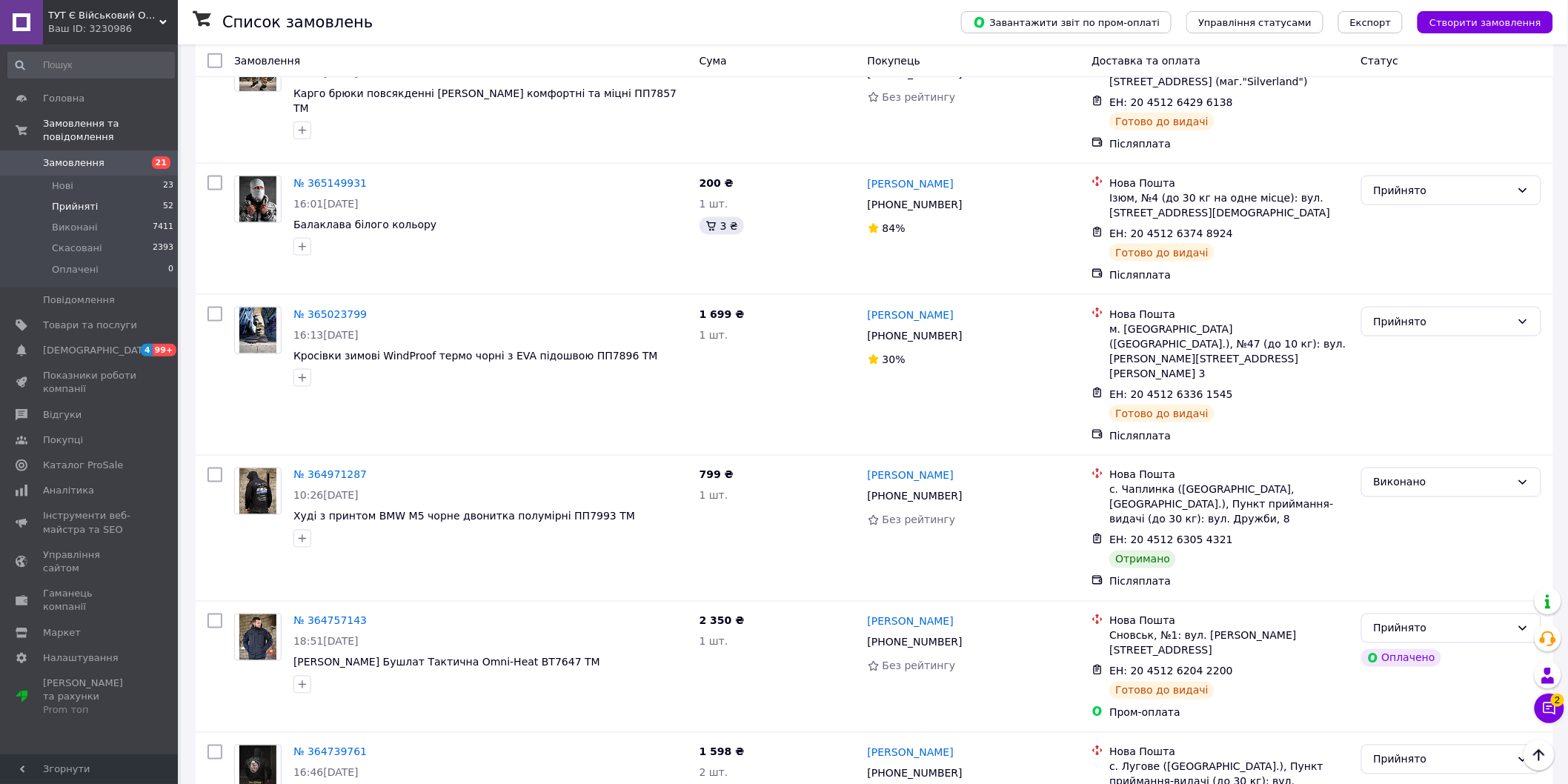
scroll to position [5566, 0]
click at [1403, 744] on div "Прийнято" at bounding box center [1450, 759] width 180 height 30
click at [1397, 440] on li "Виконано" at bounding box center [1451, 434] width 180 height 26
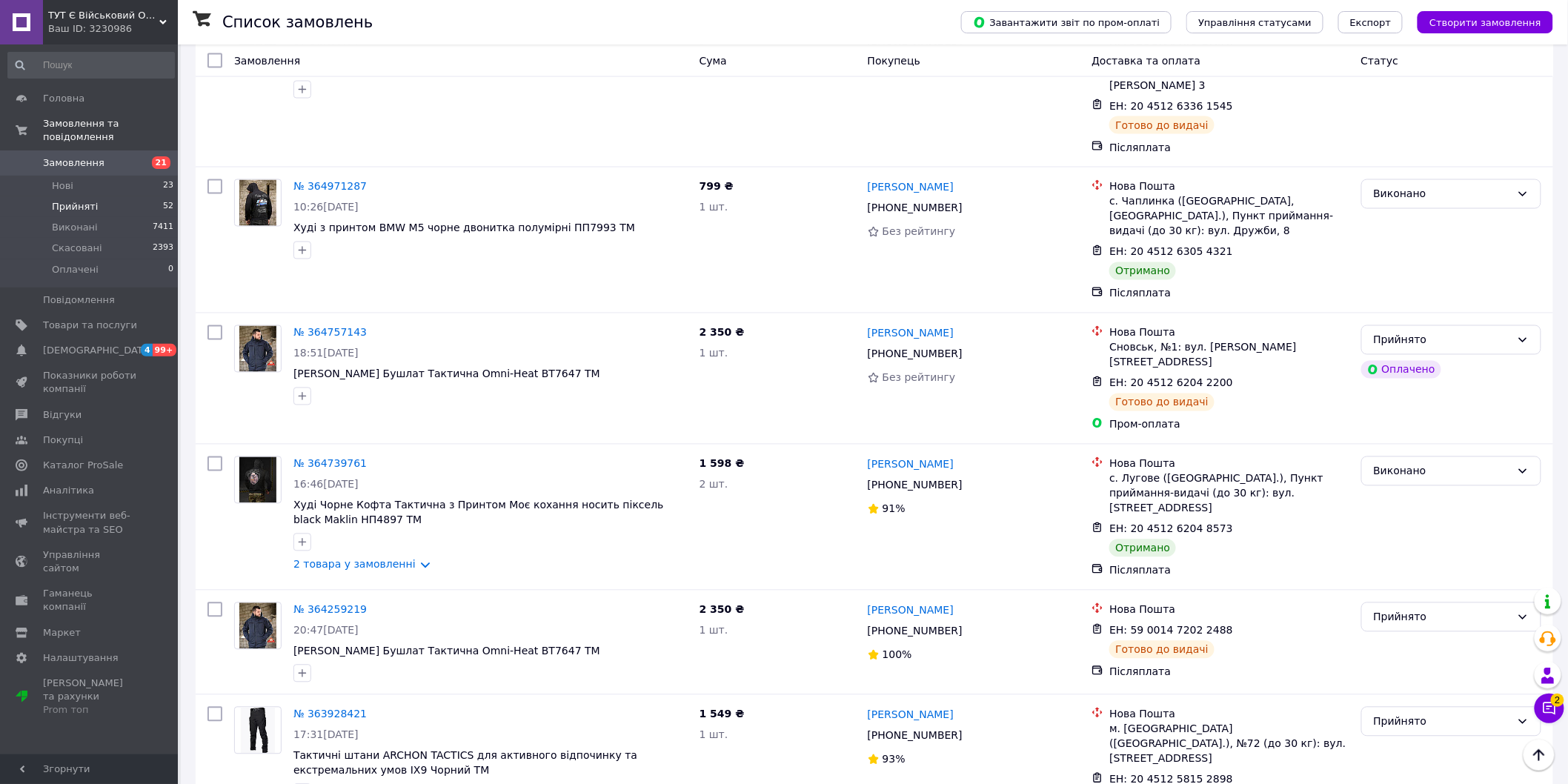
scroll to position [5854, 0]
